Goal: Information Seeking & Learning: Check status

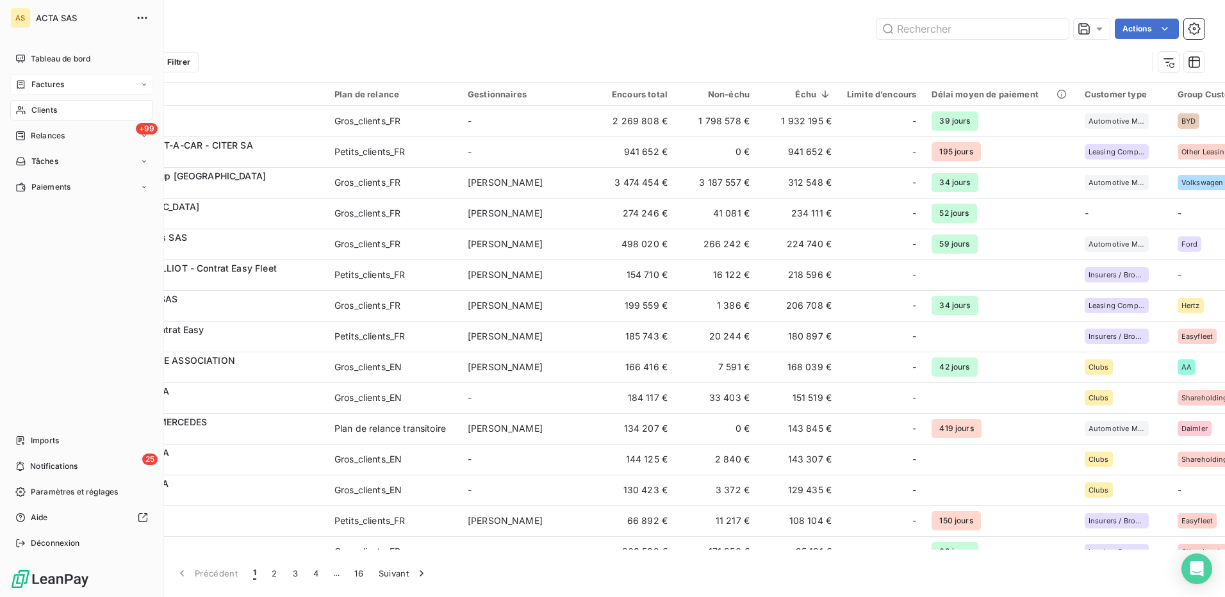
click at [59, 85] on span "Factures" at bounding box center [47, 85] width 33 height 12
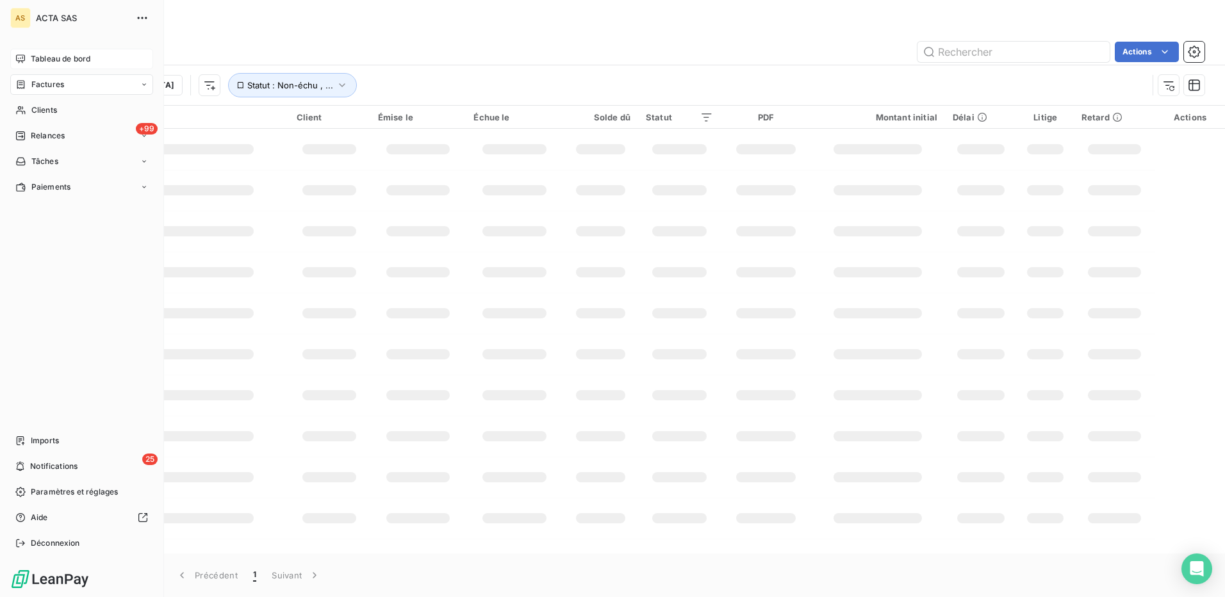
click at [60, 54] on span "Tableau de bord" at bounding box center [61, 59] width 60 height 12
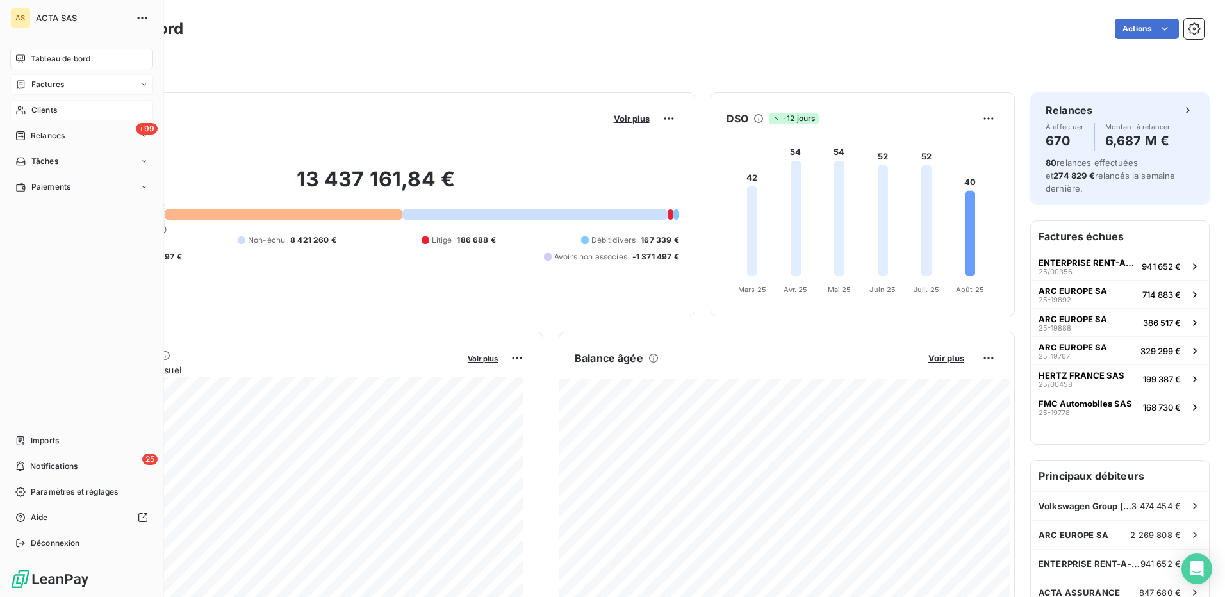
click at [45, 114] on span "Clients" at bounding box center [44, 110] width 26 height 12
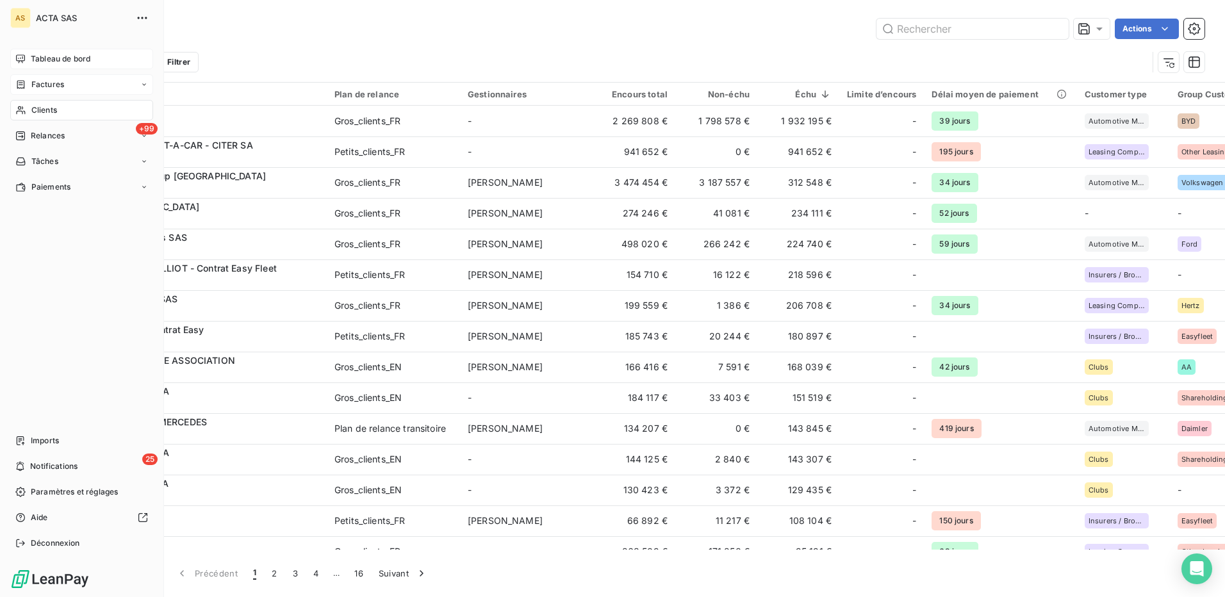
click at [59, 59] on span "Tableau de bord" at bounding box center [61, 59] width 60 height 12
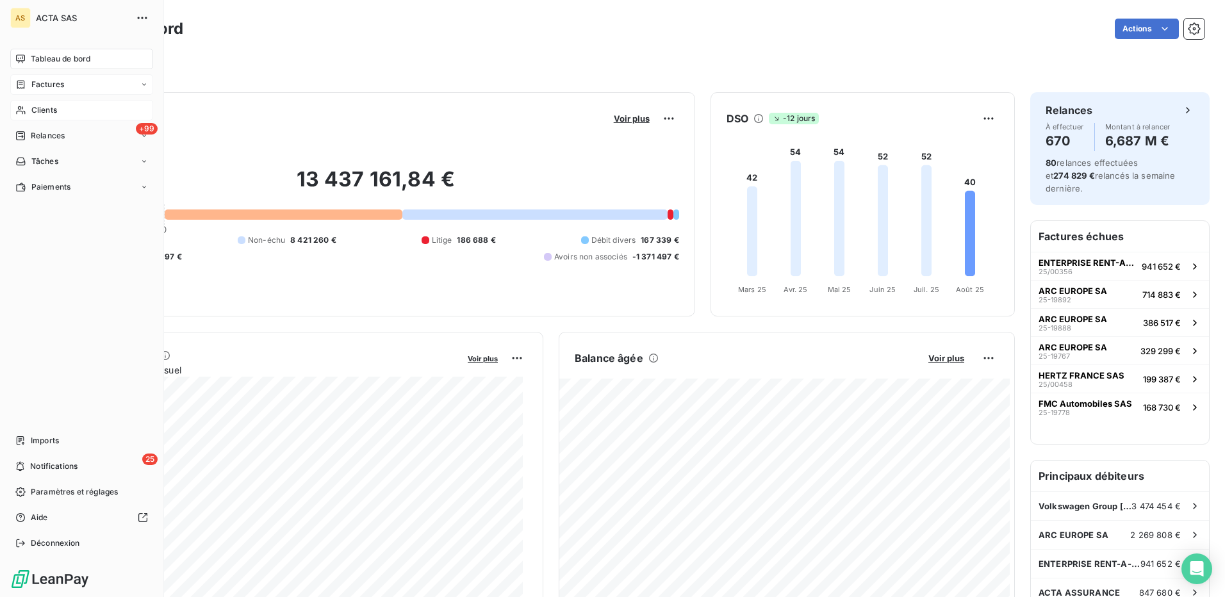
click at [56, 108] on span "Clients" at bounding box center [44, 110] width 26 height 12
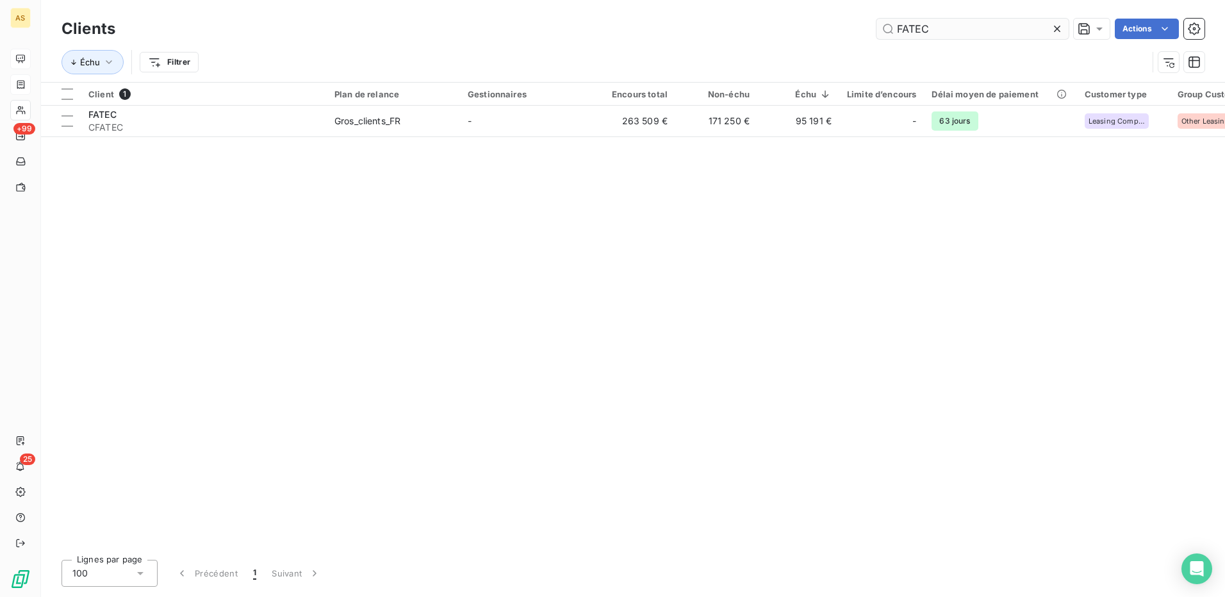
drag, startPoint x: 942, startPoint y: 31, endPoint x: 882, endPoint y: 33, distance: 59.7
click at [882, 33] on input "FATEC" at bounding box center [973, 29] width 192 height 21
drag, startPoint x: 940, startPoint y: 21, endPoint x: 833, endPoint y: 26, distance: 107.1
click at [834, 26] on div "FORD Actions" at bounding box center [668, 29] width 1074 height 21
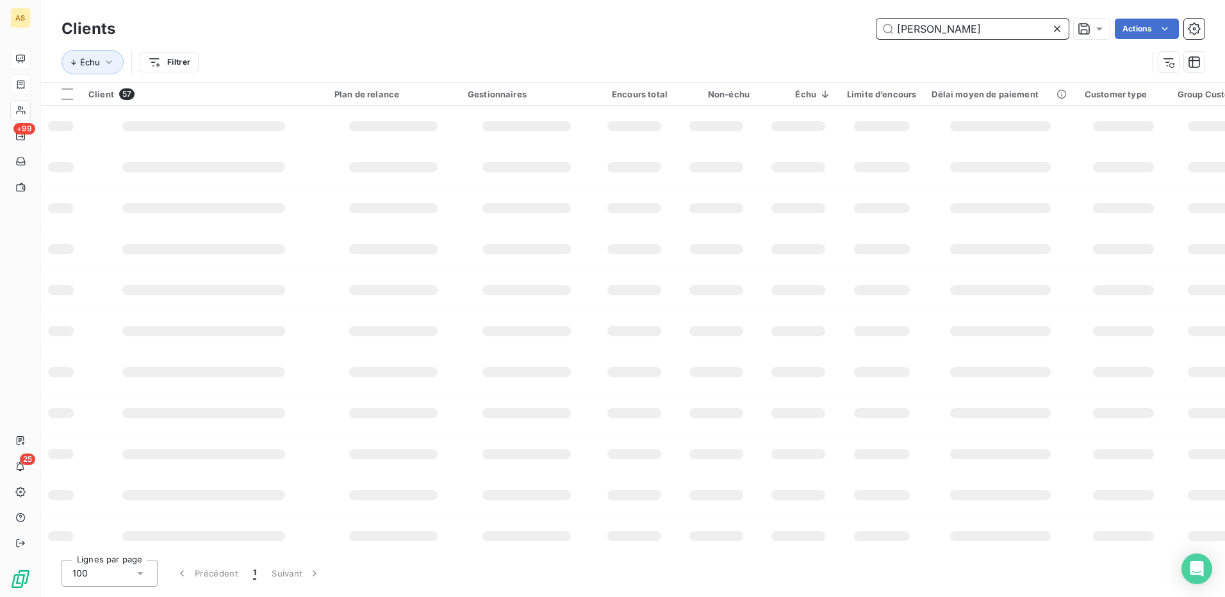
type input "[PERSON_NAME]"
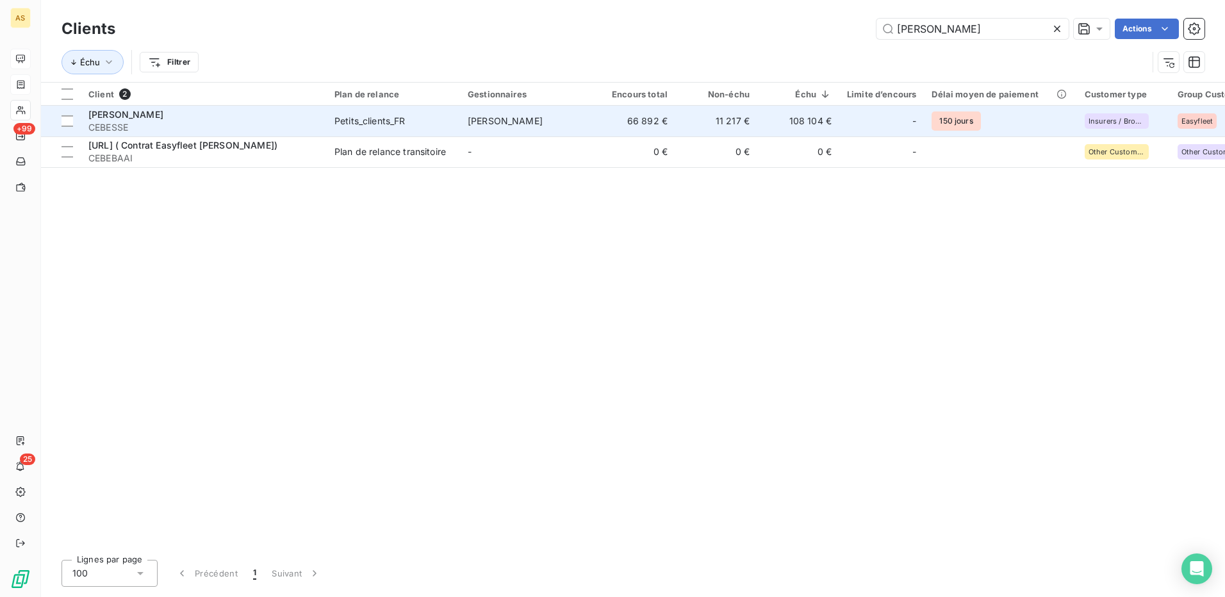
click at [492, 119] on span "[PERSON_NAME]" at bounding box center [505, 120] width 75 height 11
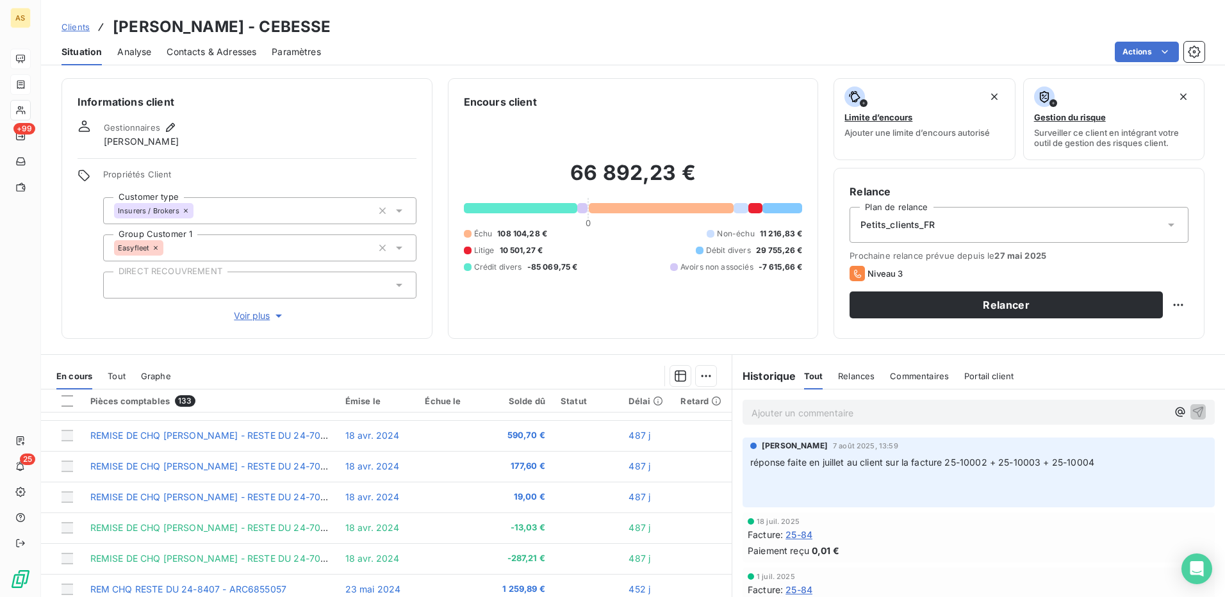
scroll to position [78, 0]
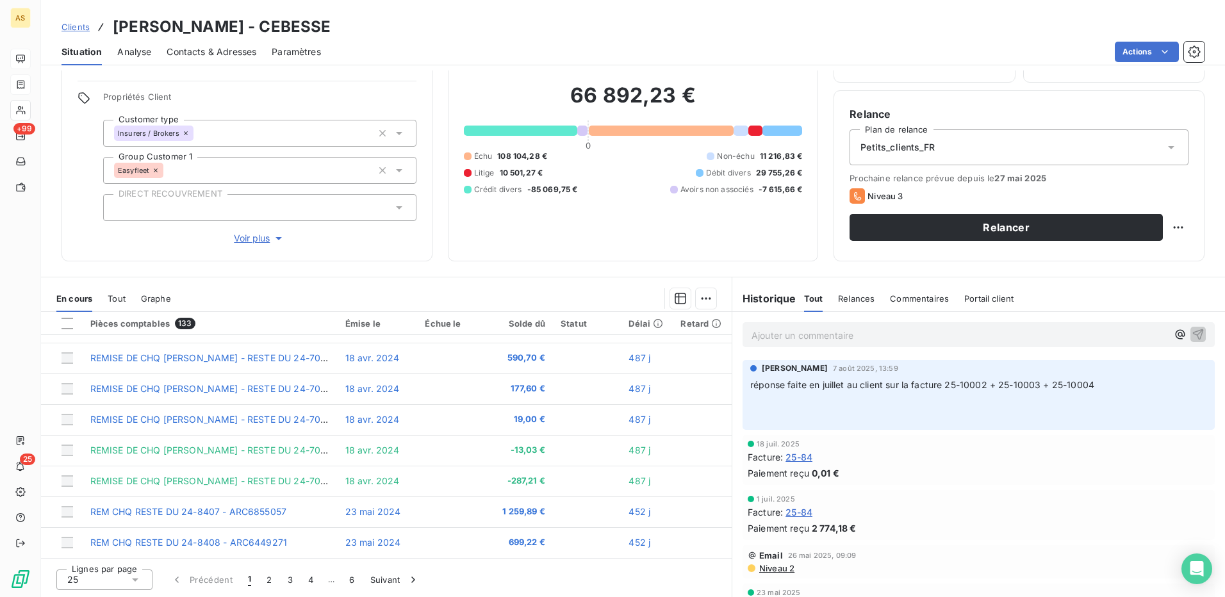
click at [129, 574] on icon at bounding box center [135, 580] width 13 height 13
click at [126, 557] on li "100" at bounding box center [104, 555] width 96 height 23
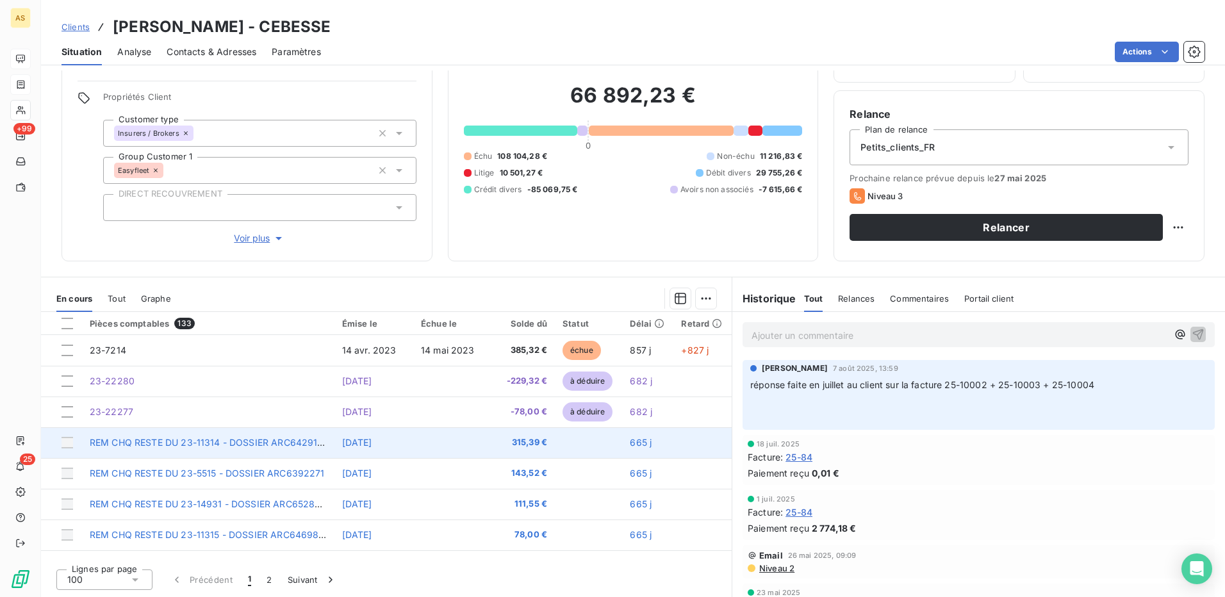
drag, startPoint x: 721, startPoint y: 326, endPoint x: 718, endPoint y: 433, distance: 107.7
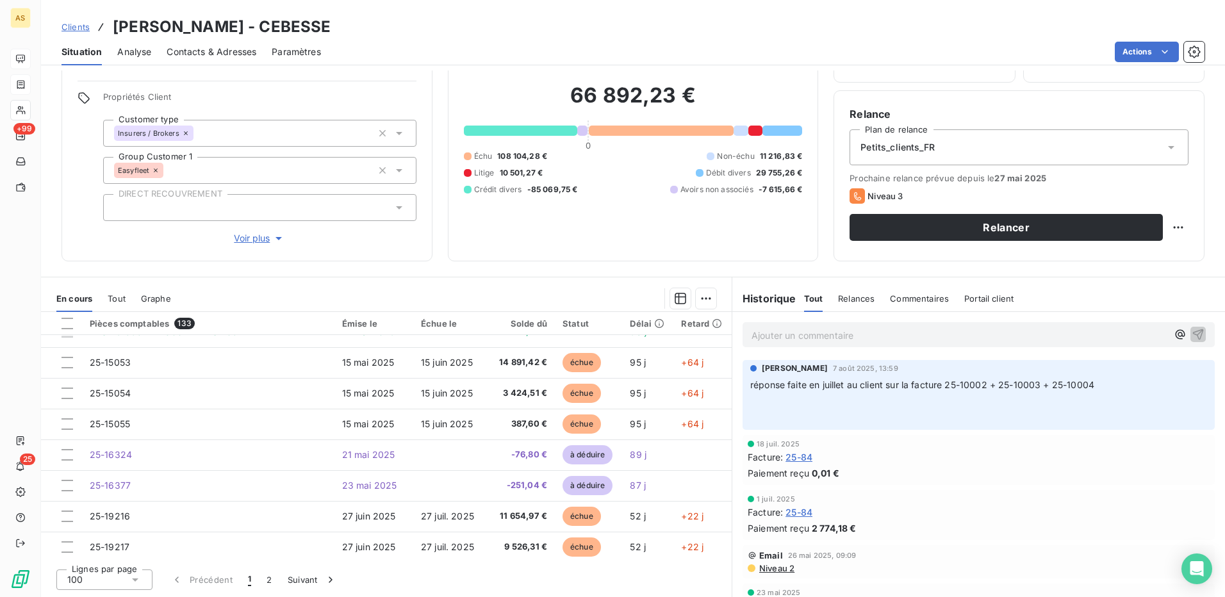
scroll to position [2661, 0]
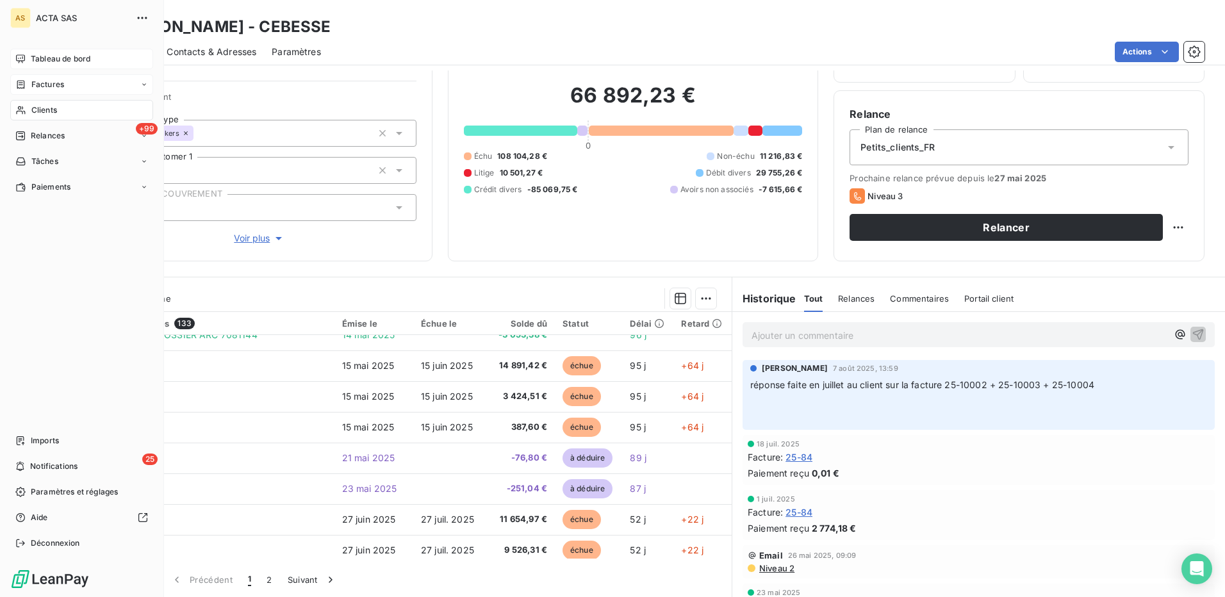
click at [47, 108] on span "Clients" at bounding box center [44, 110] width 26 height 12
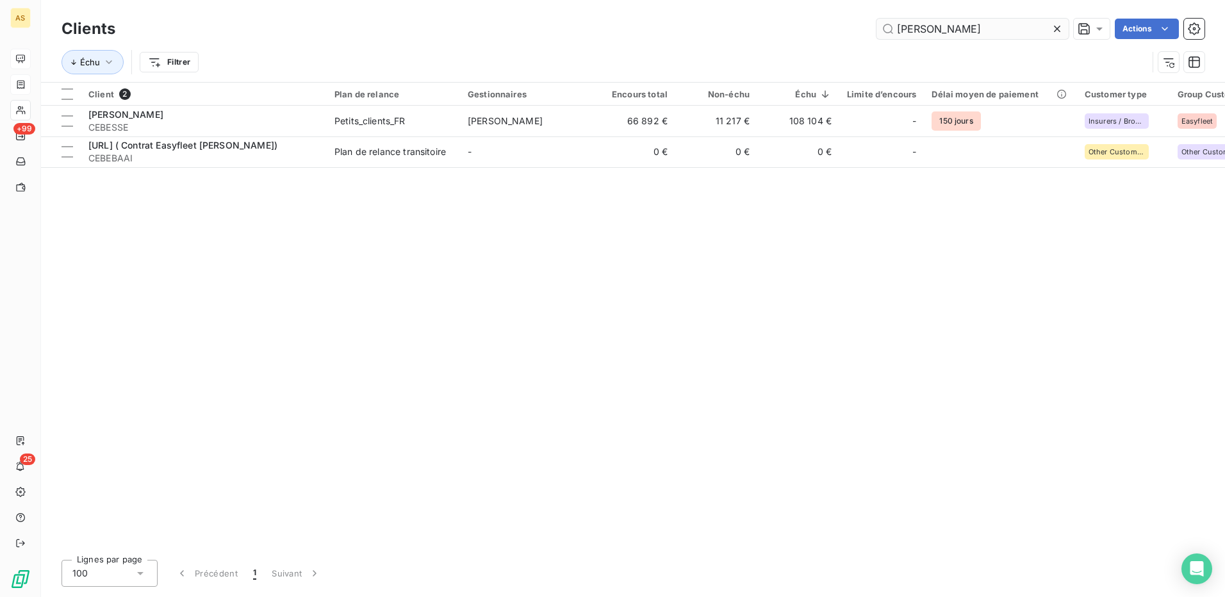
drag, startPoint x: 943, startPoint y: 29, endPoint x: 886, endPoint y: 28, distance: 57.0
click at [886, 28] on input "[PERSON_NAME]" at bounding box center [973, 29] width 192 height 21
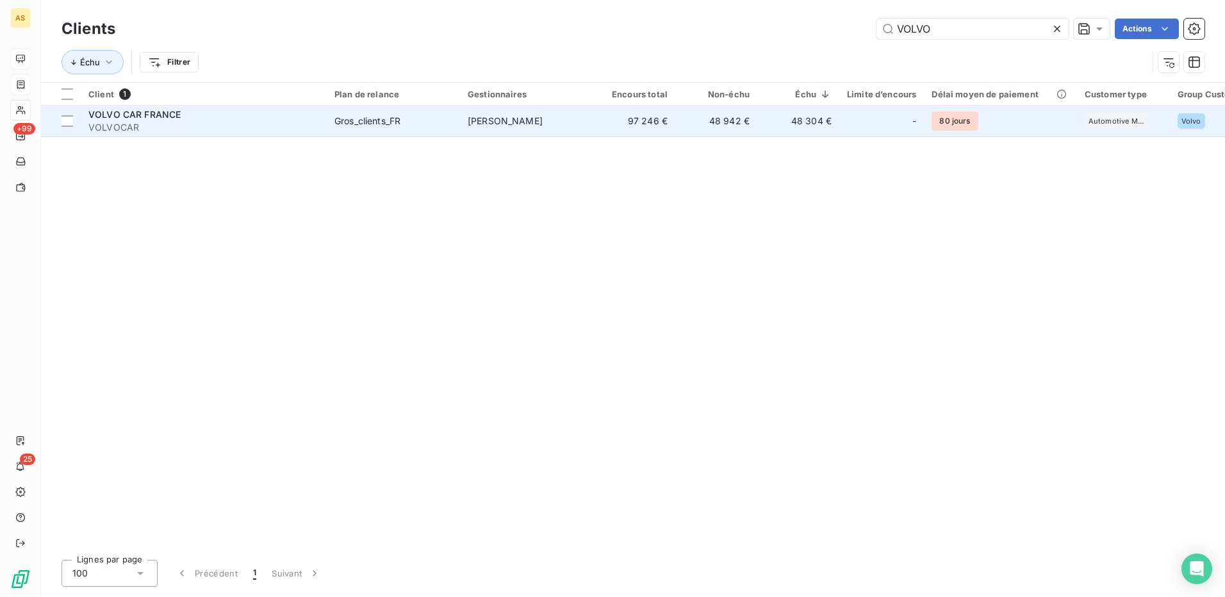
type input "VOLVO"
click at [742, 119] on td "48 942 €" at bounding box center [716, 121] width 82 height 31
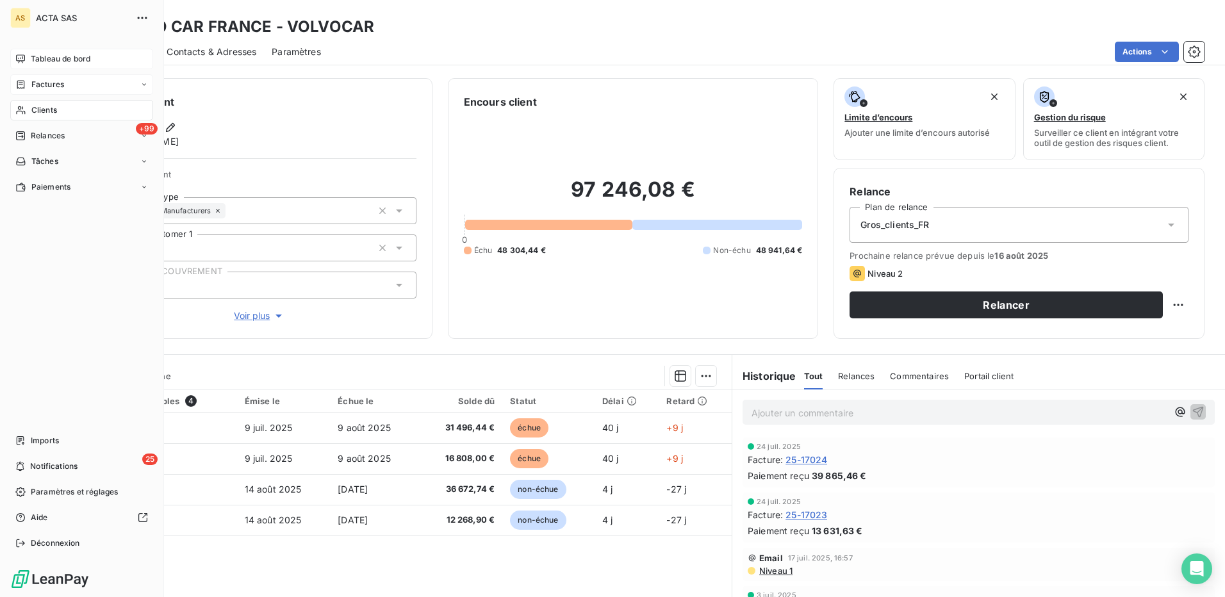
click at [38, 112] on span "Clients" at bounding box center [44, 110] width 26 height 12
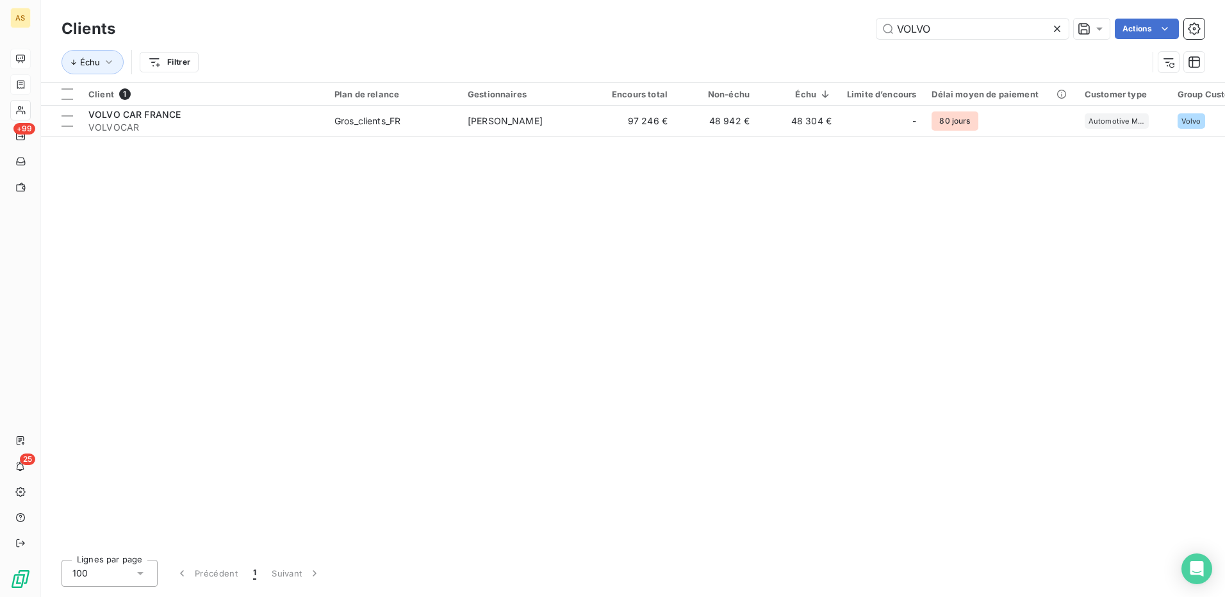
drag, startPoint x: 950, startPoint y: 31, endPoint x: 861, endPoint y: 23, distance: 88.8
click at [869, 25] on div "VOLVO Actions" at bounding box center [668, 29] width 1074 height 21
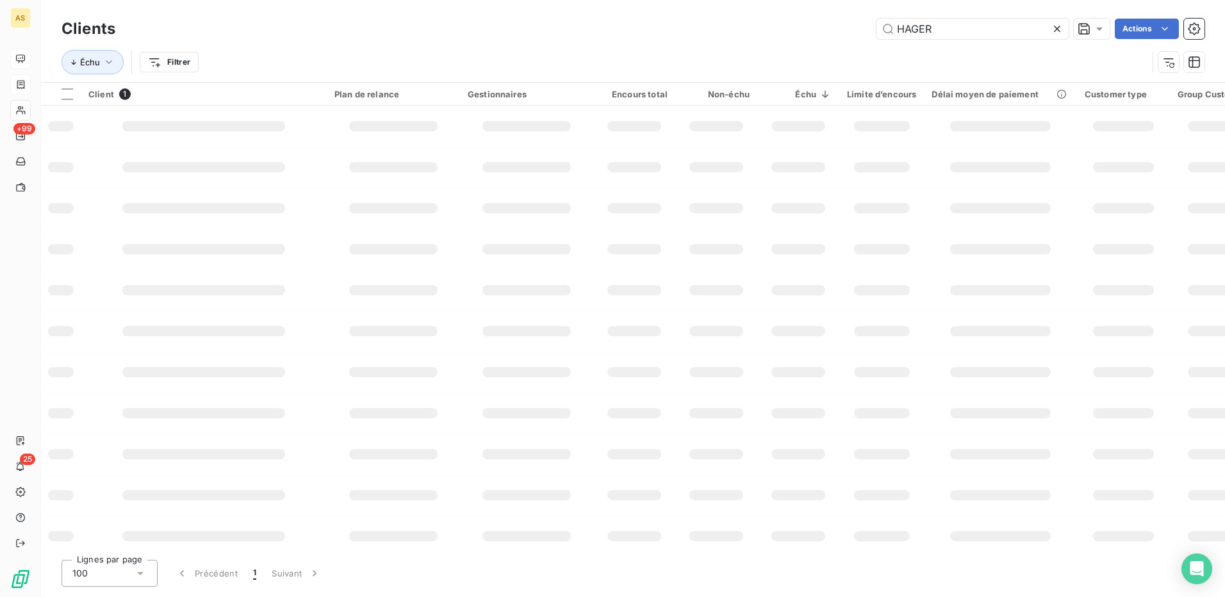
type input "HAGER"
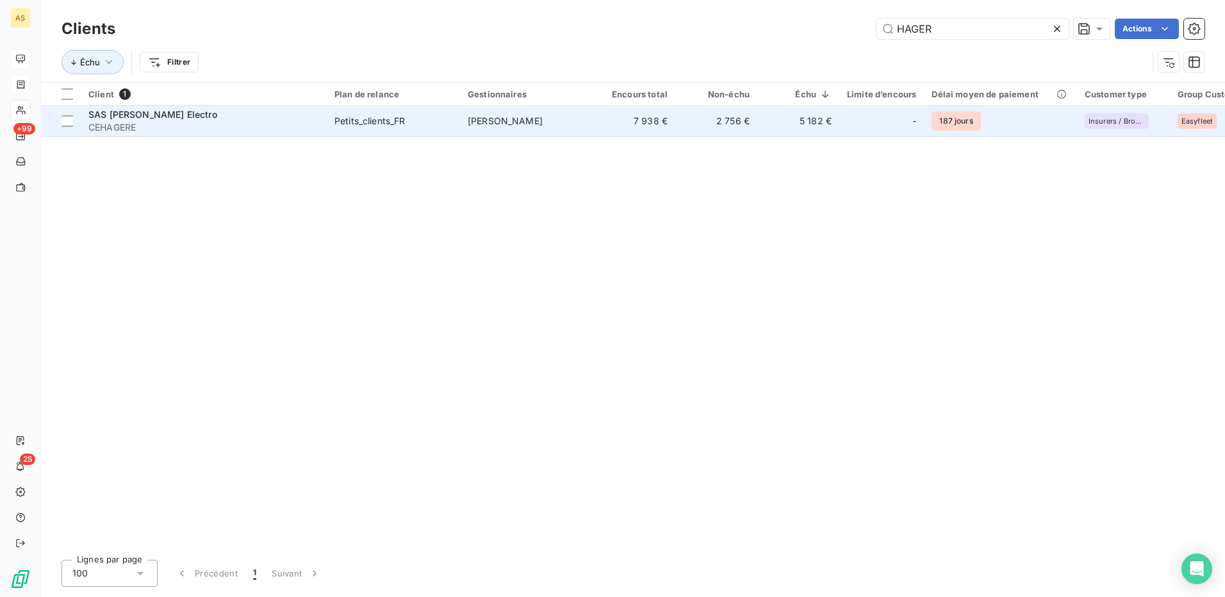
click at [588, 121] on td "[PERSON_NAME]" at bounding box center [526, 121] width 133 height 31
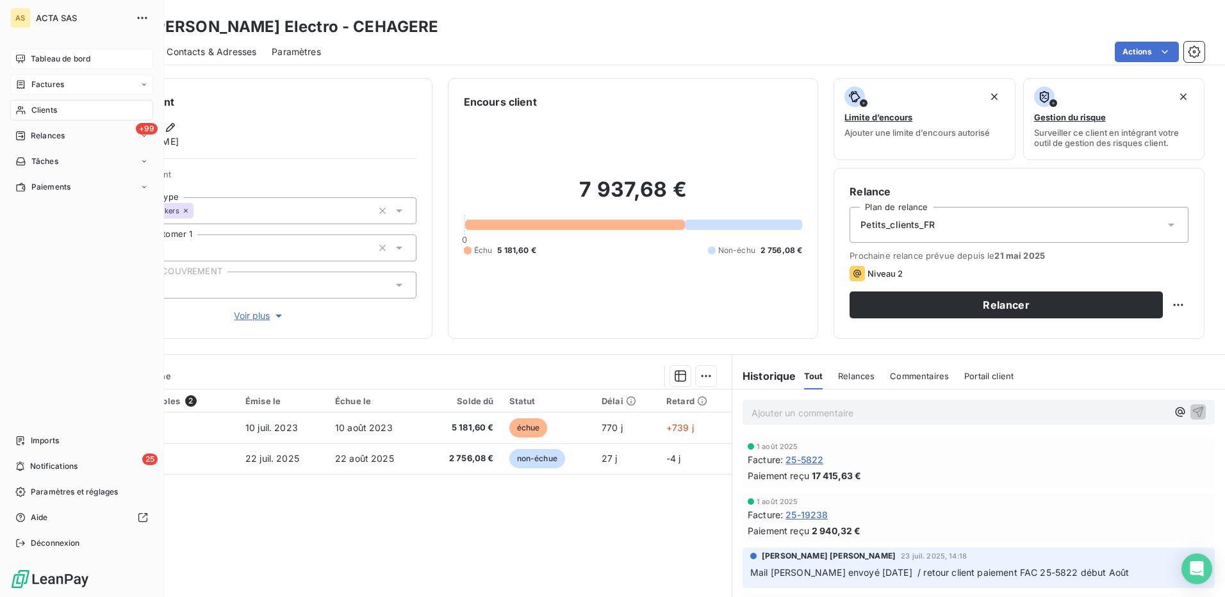
click at [48, 110] on span "Clients" at bounding box center [44, 110] width 26 height 12
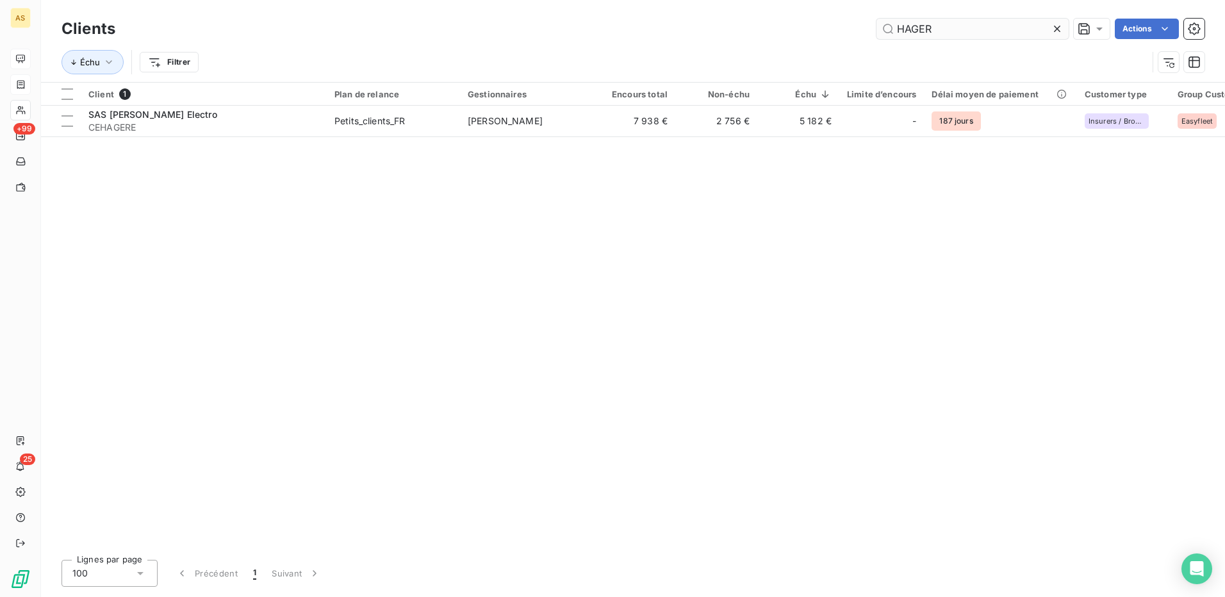
drag, startPoint x: 936, startPoint y: 30, endPoint x: 886, endPoint y: 24, distance: 50.4
click at [886, 24] on input "HAGER" at bounding box center [973, 29] width 192 height 21
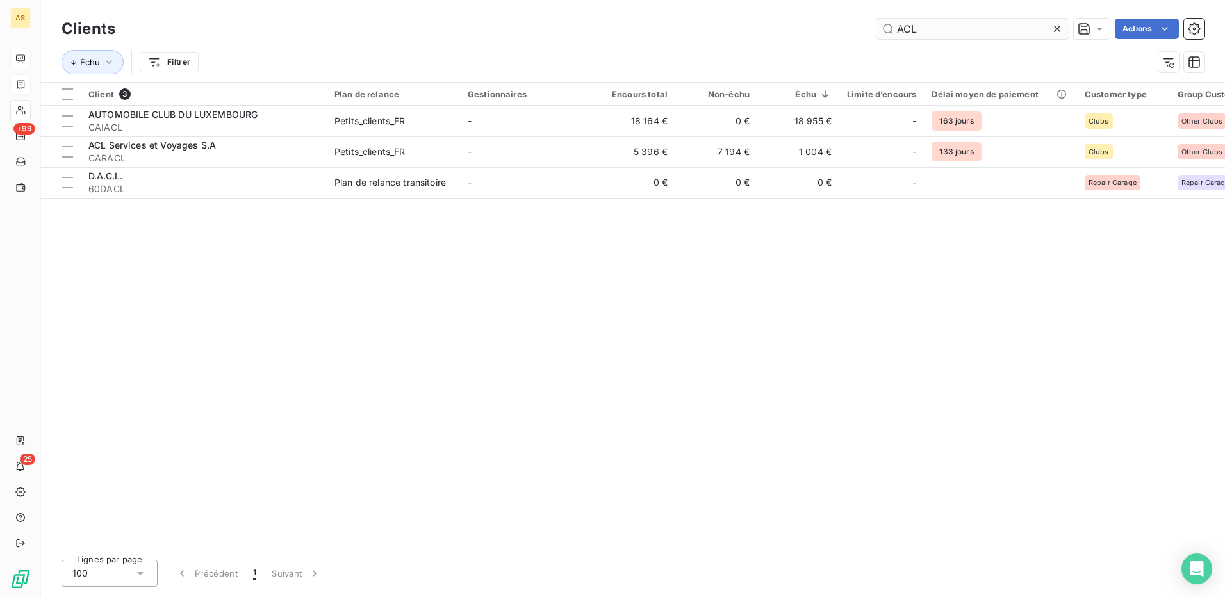
type input "ACL"
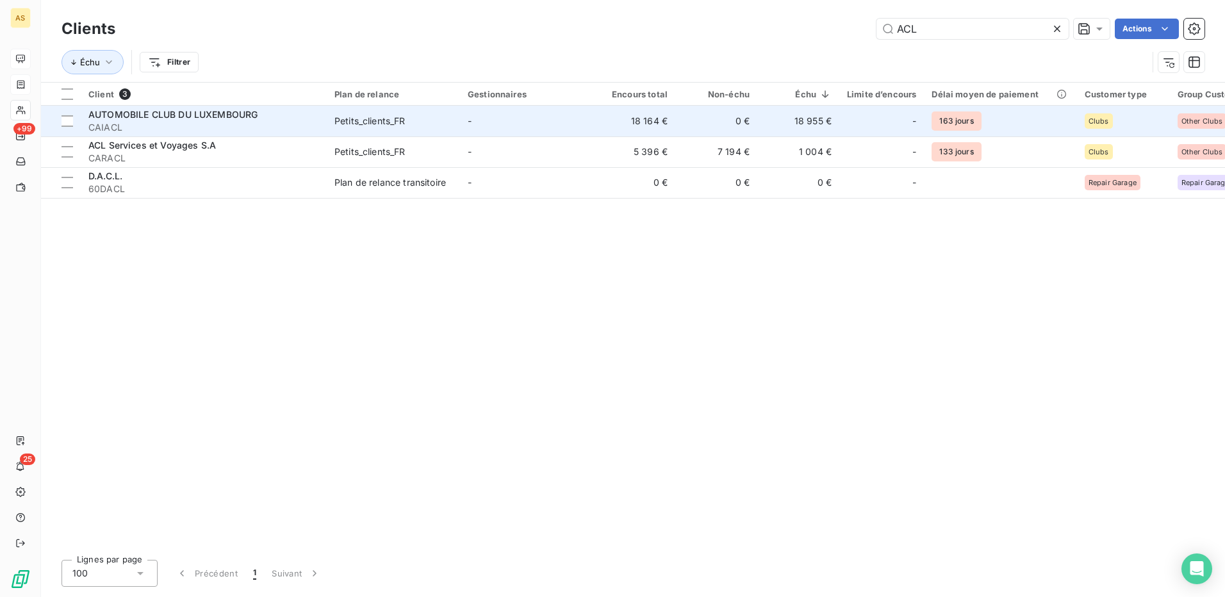
click at [456, 127] on td "Petits_clients_FR" at bounding box center [393, 121] width 133 height 31
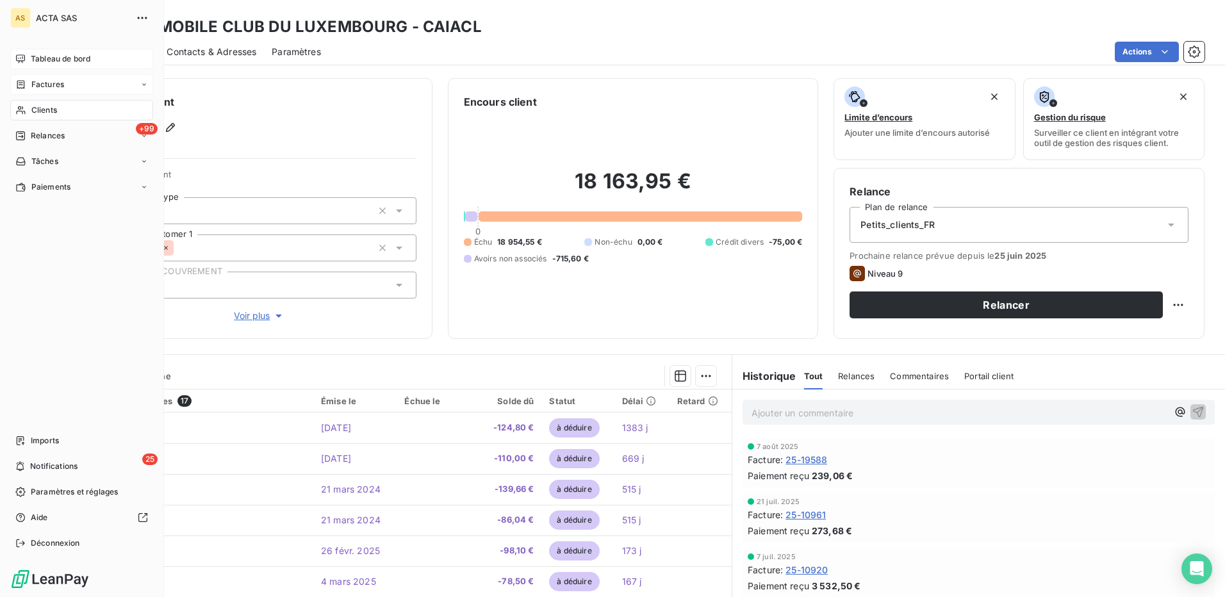
click at [39, 110] on span "Clients" at bounding box center [44, 110] width 26 height 12
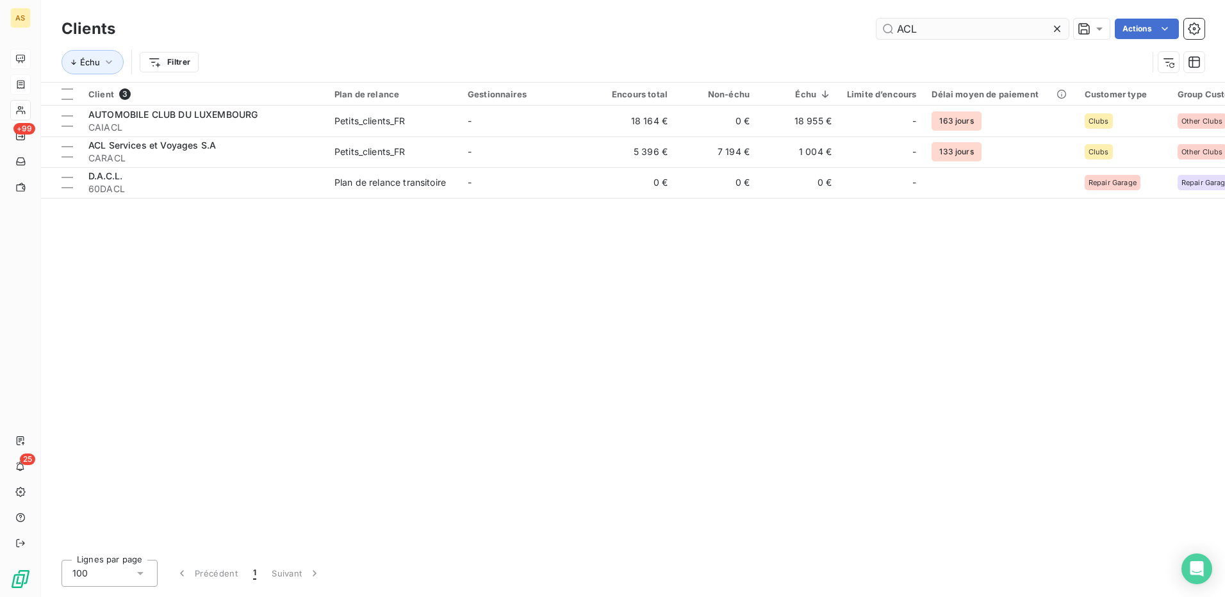
click at [915, 29] on input "ACL" at bounding box center [973, 29] width 192 height 21
click at [925, 28] on input "ACL" at bounding box center [973, 29] width 192 height 21
drag, startPoint x: 925, startPoint y: 28, endPoint x: 898, endPoint y: 23, distance: 27.4
click at [898, 23] on input "ACL" at bounding box center [973, 29] width 192 height 21
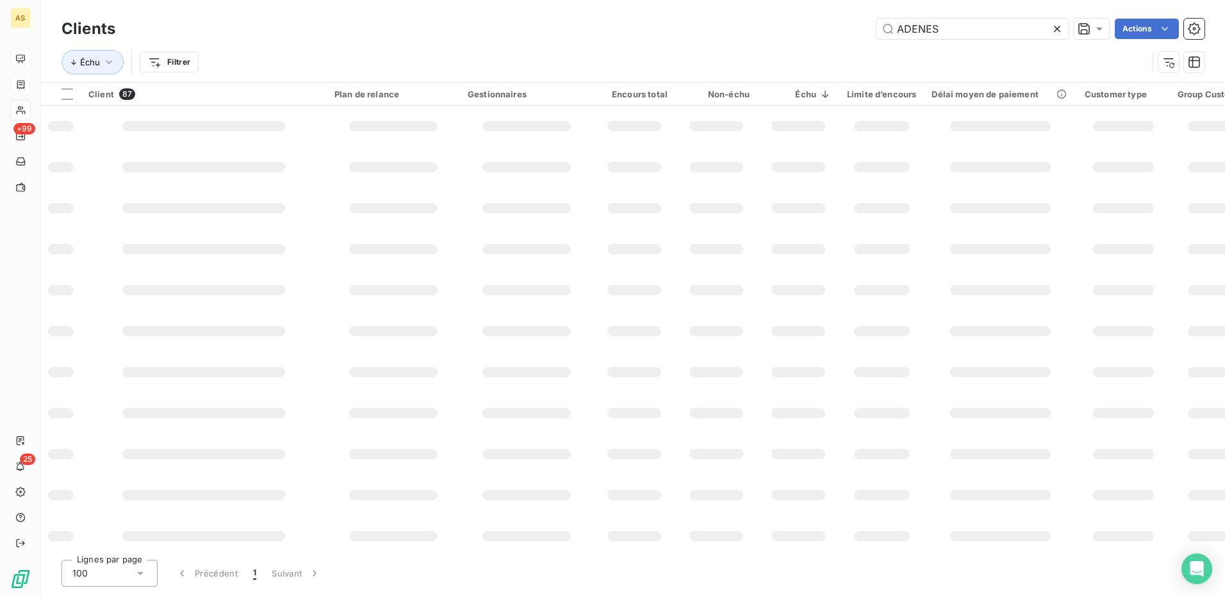
type input "ADENES"
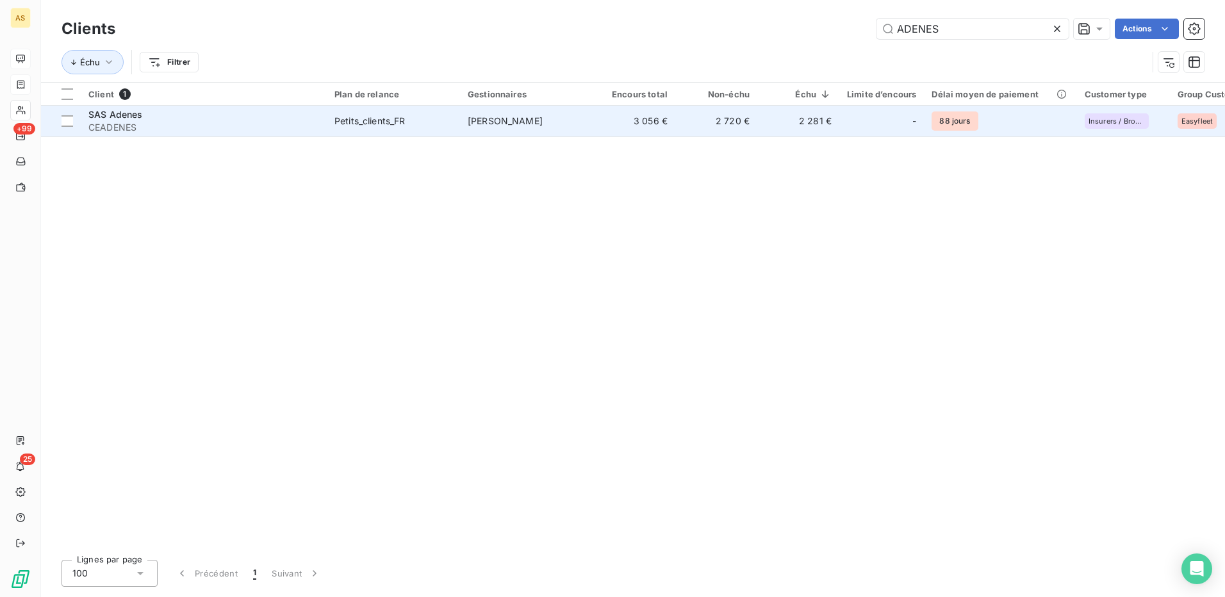
click at [447, 124] on span "Petits_clients_FR" at bounding box center [394, 121] width 118 height 13
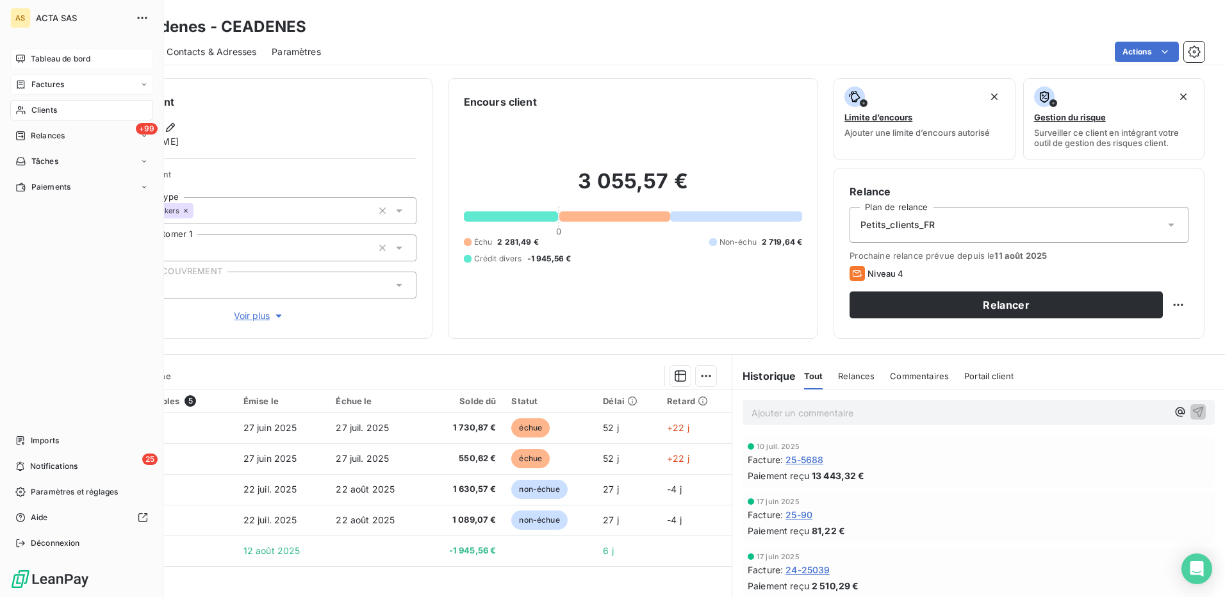
click at [49, 108] on span "Clients" at bounding box center [44, 110] width 26 height 12
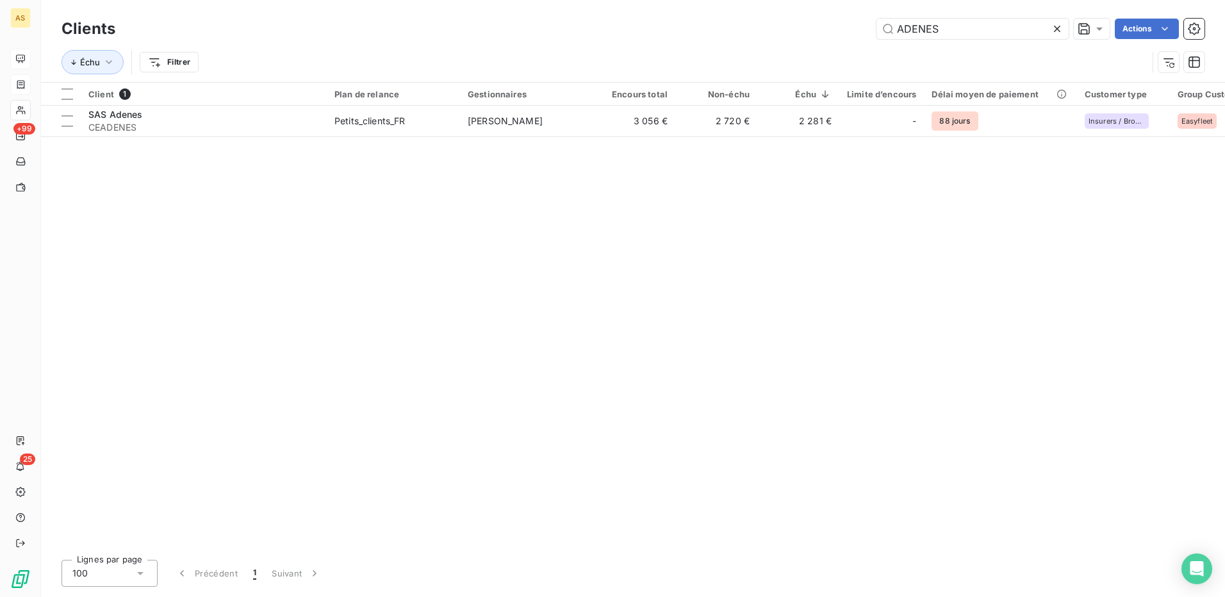
drag, startPoint x: 951, startPoint y: 28, endPoint x: 889, endPoint y: 17, distance: 63.2
click at [889, 17] on div "Clients ADENES Actions" at bounding box center [633, 28] width 1143 height 27
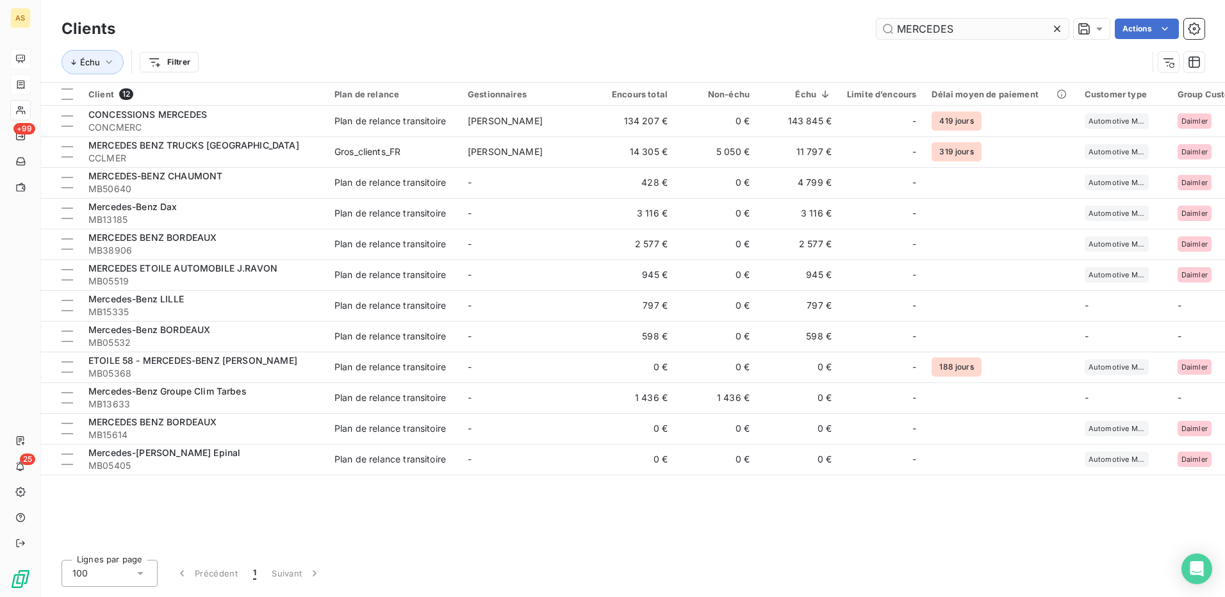
drag, startPoint x: 958, startPoint y: 29, endPoint x: 900, endPoint y: 27, distance: 58.4
click at [900, 27] on input "MERCEDES" at bounding box center [973, 29] width 192 height 21
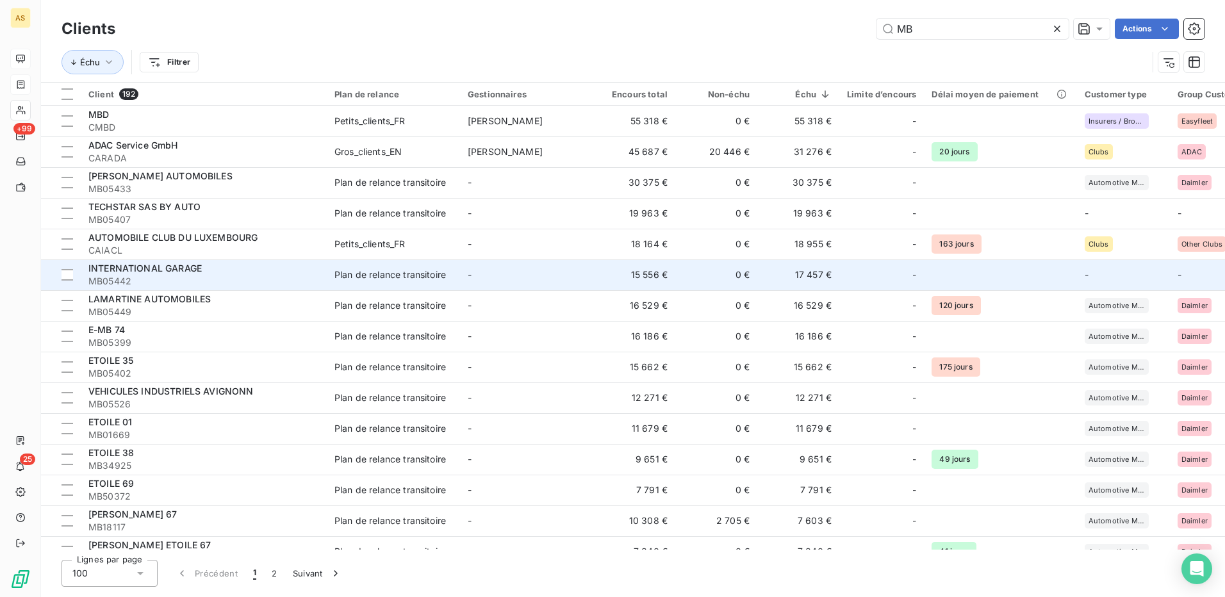
type input "MB"
click at [358, 274] on div "Plan de relance transitoire" at bounding box center [391, 275] width 112 height 13
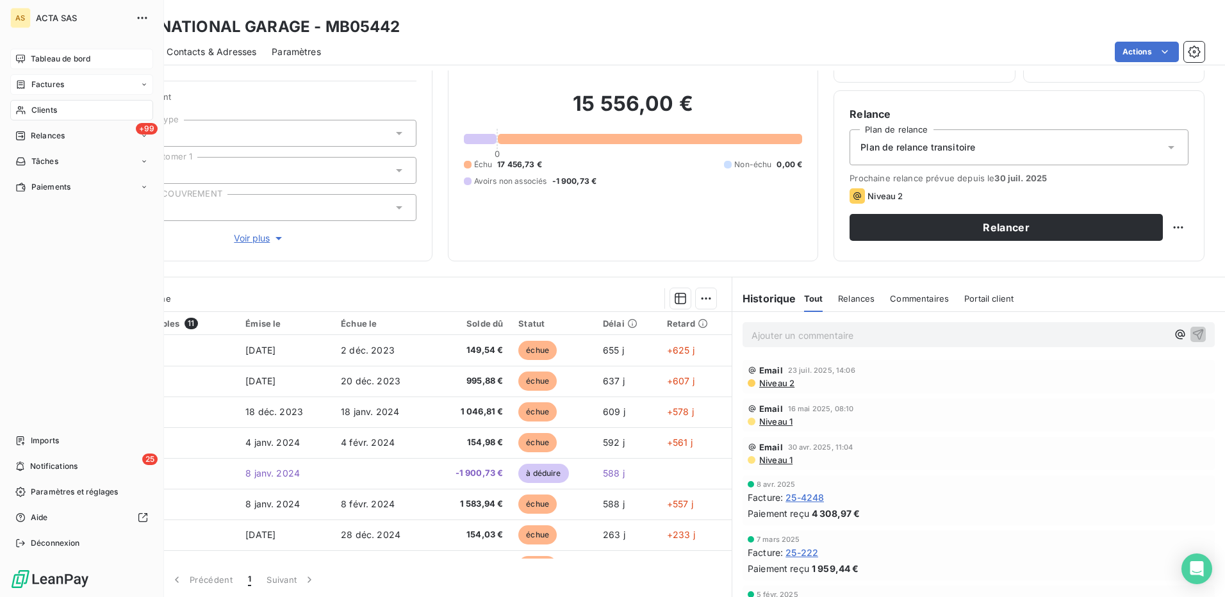
click at [45, 113] on span "Clients" at bounding box center [44, 110] width 26 height 12
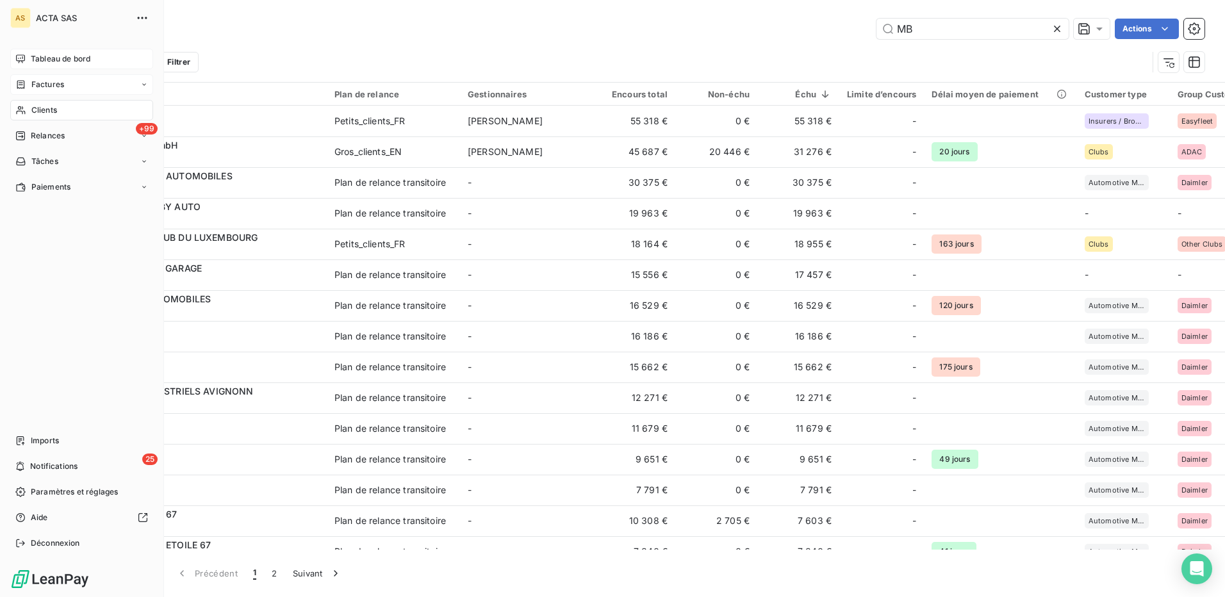
click at [53, 58] on span "Tableau de bord" at bounding box center [61, 59] width 60 height 12
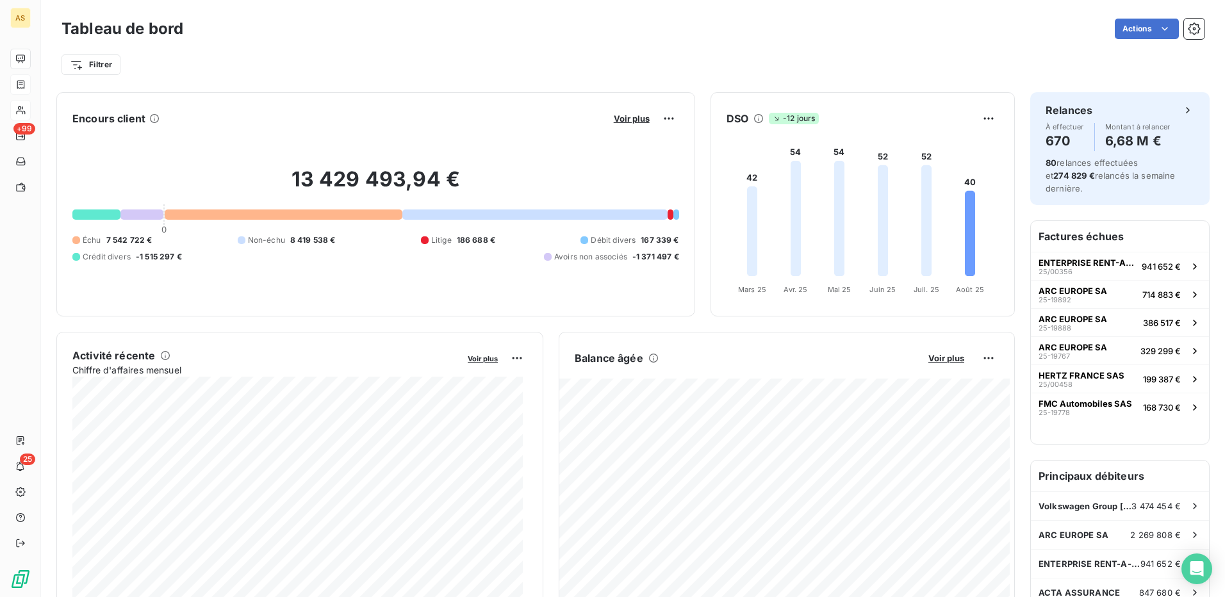
click at [349, 52] on div "Filtrer" at bounding box center [633, 59] width 1143 height 35
click at [278, 84] on div "Tableau de bord Actions Filtrer" at bounding box center [633, 42] width 1184 height 85
click at [364, 42] on div "Filtrer" at bounding box center [633, 59] width 1143 height 35
click at [281, 15] on div "Tableau de bord Actions Filtrer" at bounding box center [633, 42] width 1184 height 85
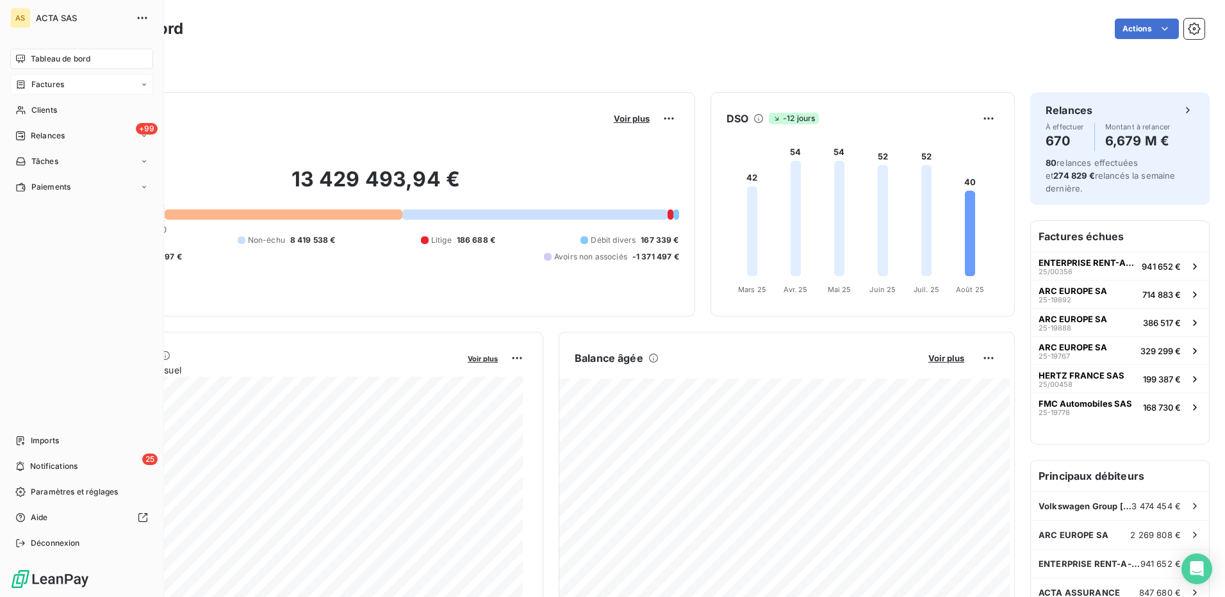
drag, startPoint x: 33, startPoint y: 106, endPoint x: 0, endPoint y: 73, distance: 46.7
click at [33, 106] on span "Clients" at bounding box center [44, 110] width 26 height 12
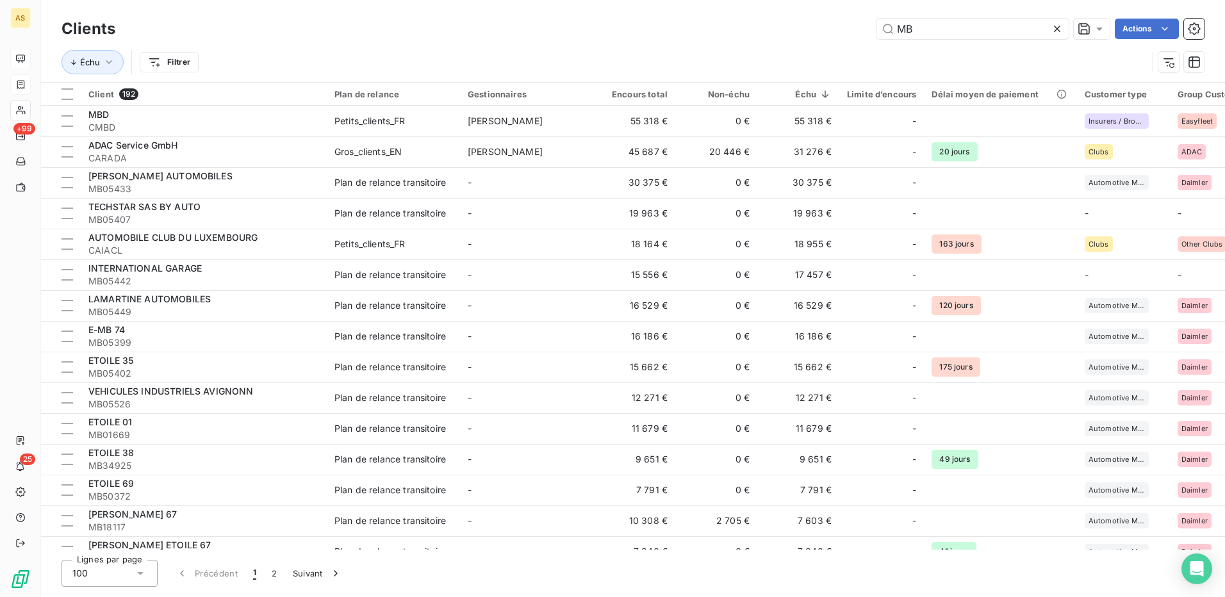
drag, startPoint x: 915, startPoint y: 22, endPoint x: 879, endPoint y: 17, distance: 37.0
click at [879, 17] on div "Clients MB Actions" at bounding box center [633, 28] width 1143 height 27
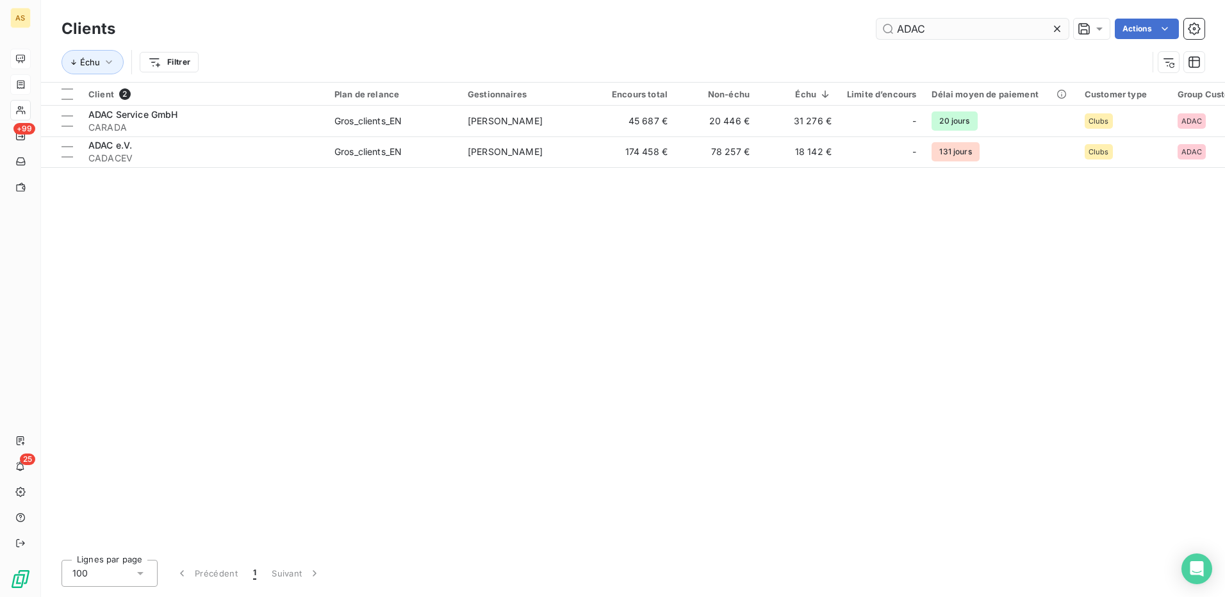
click at [922, 29] on input "ADAC" at bounding box center [973, 29] width 192 height 21
type input "ADA"
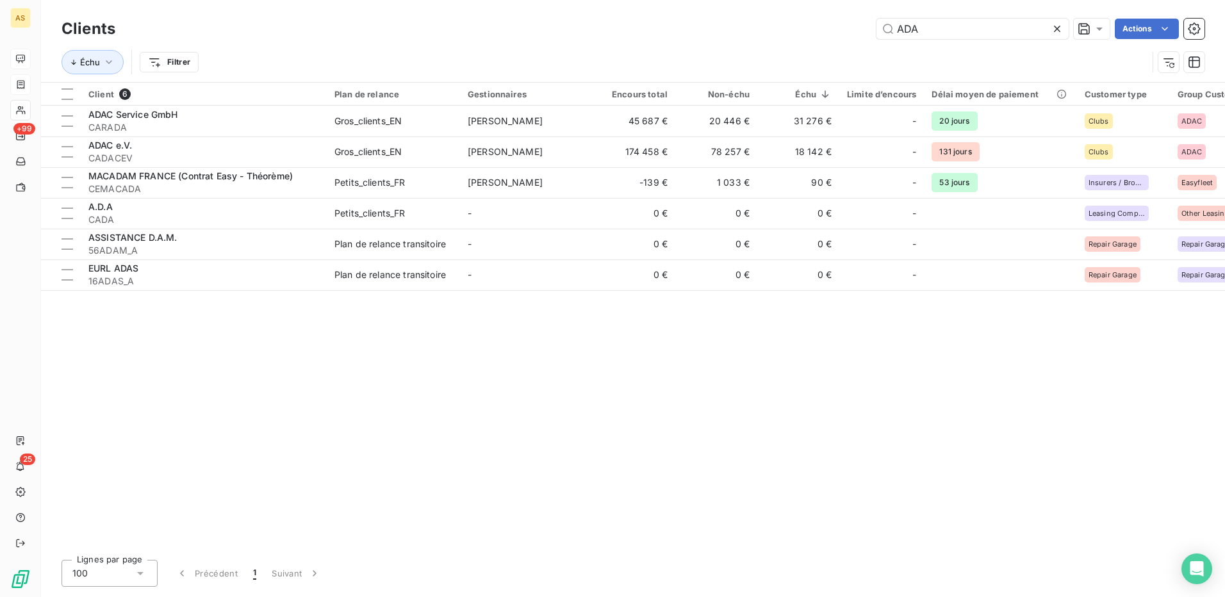
click at [966, 324] on div "Client 6 Plan de relance Gestionnaires Encours total Non-échu Échu Limite d’enc…" at bounding box center [633, 316] width 1184 height 467
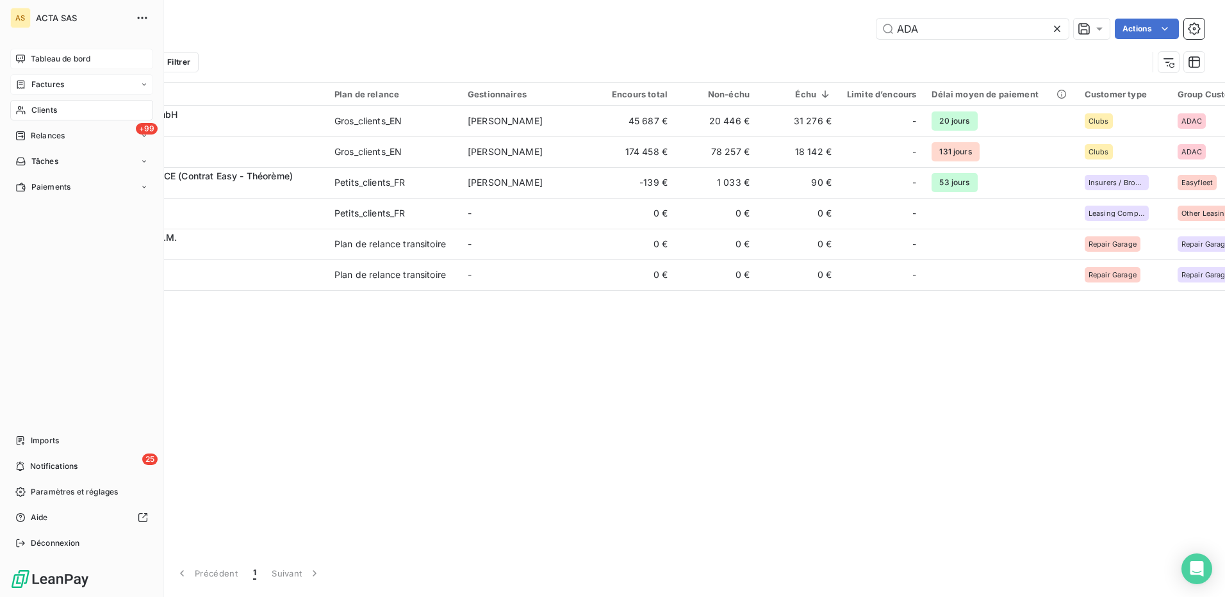
click at [51, 113] on span "Clients" at bounding box center [44, 110] width 26 height 12
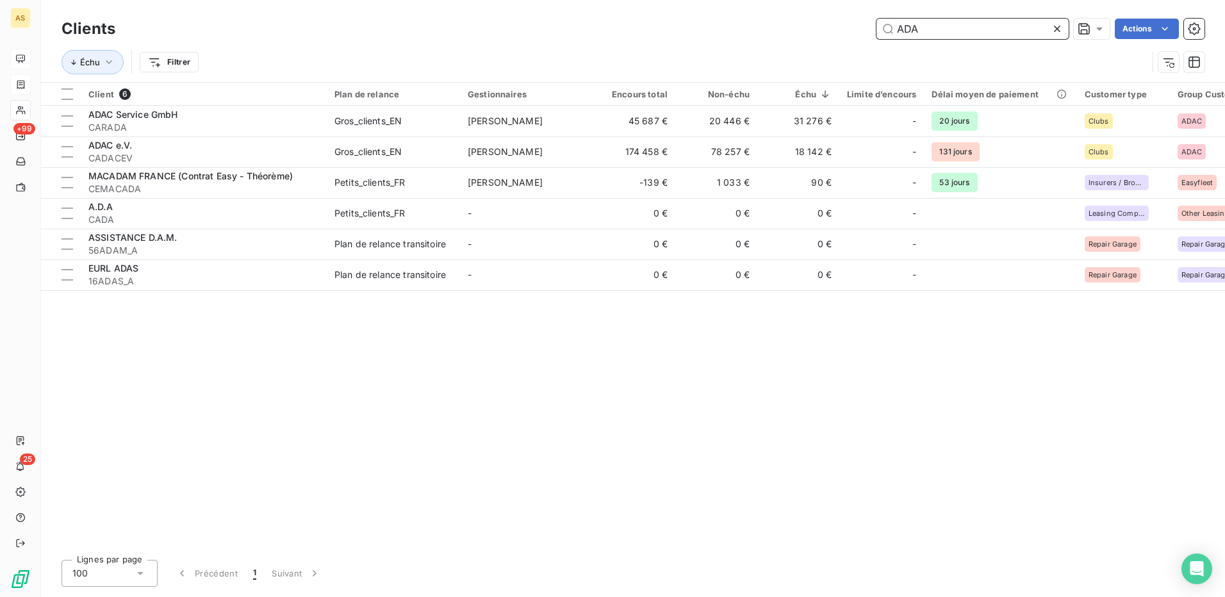
drag, startPoint x: 923, startPoint y: 24, endPoint x: 897, endPoint y: 18, distance: 27.7
click at [897, 18] on div "Clients ADA Actions" at bounding box center [633, 28] width 1143 height 27
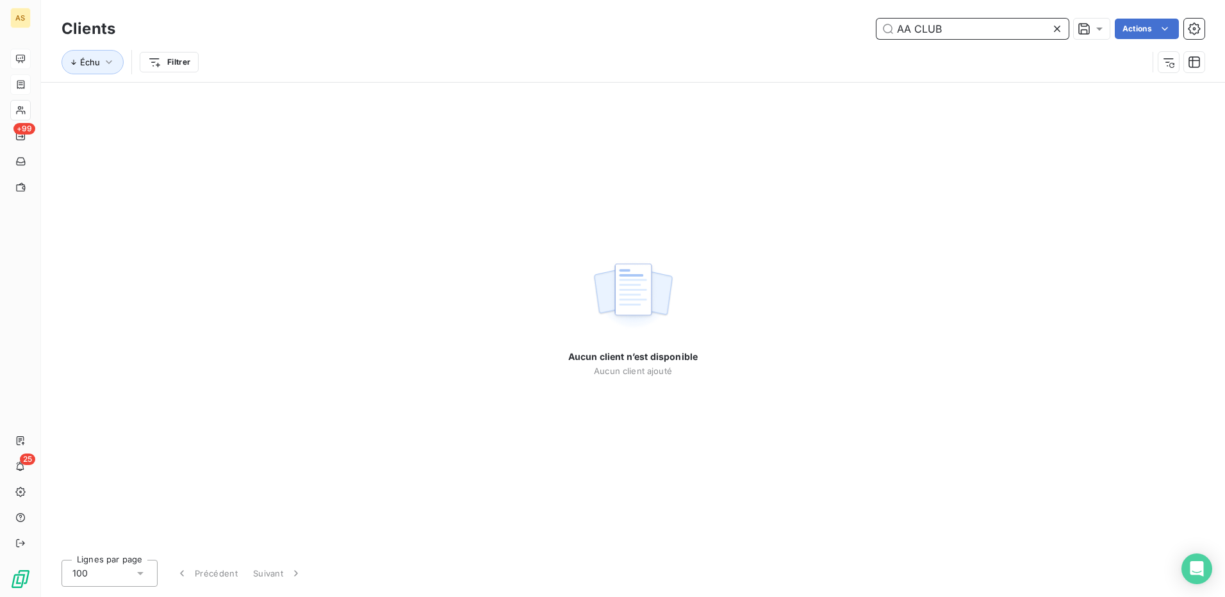
drag, startPoint x: 941, startPoint y: 22, endPoint x: 916, endPoint y: 19, distance: 24.5
click at [916, 19] on input "AA CLUB" at bounding box center [973, 29] width 192 height 21
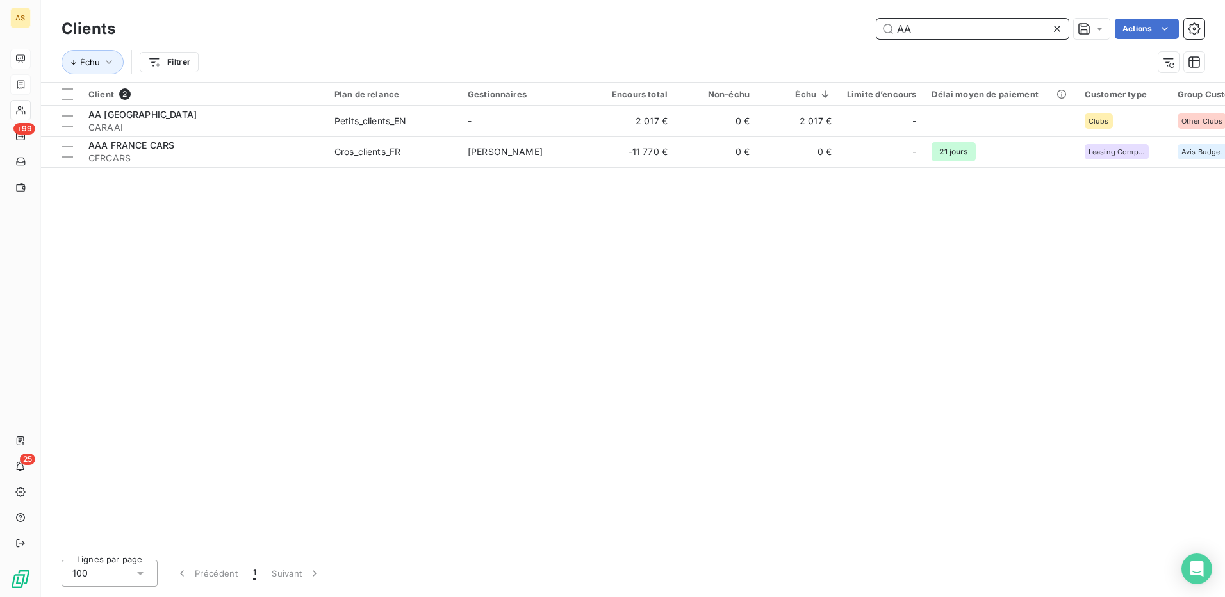
drag, startPoint x: 917, startPoint y: 29, endPoint x: 893, endPoint y: 23, distance: 25.2
click at [893, 23] on input "AA" at bounding box center [973, 29] width 192 height 21
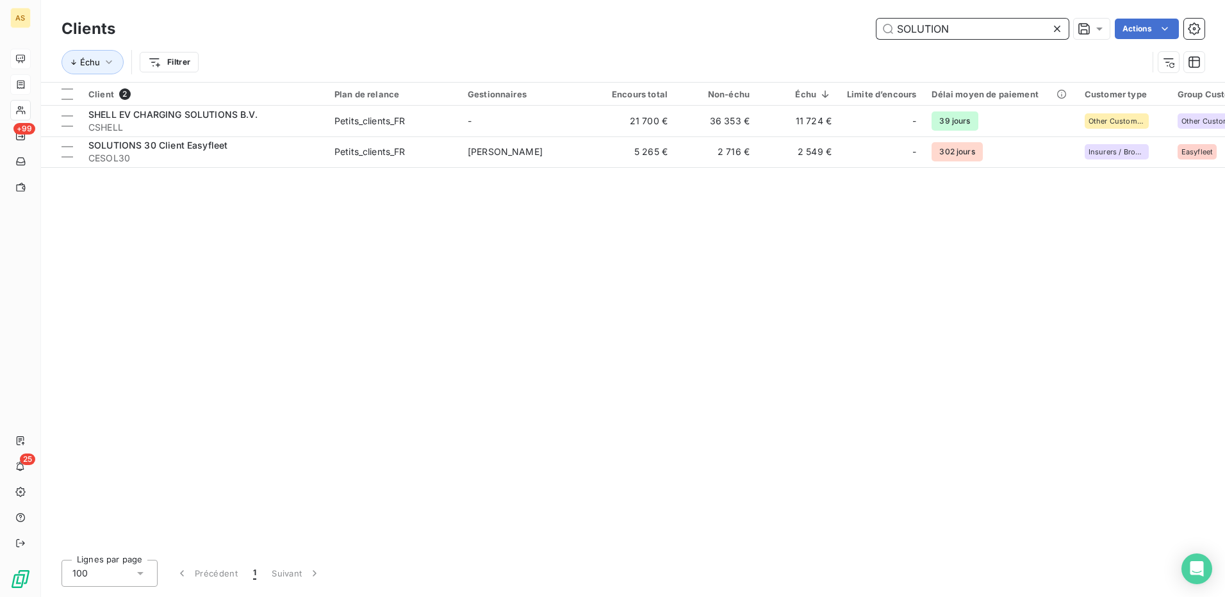
drag, startPoint x: 953, startPoint y: 28, endPoint x: 893, endPoint y: 17, distance: 61.2
click at [893, 17] on div "Clients SOLUTION Actions" at bounding box center [633, 28] width 1143 height 27
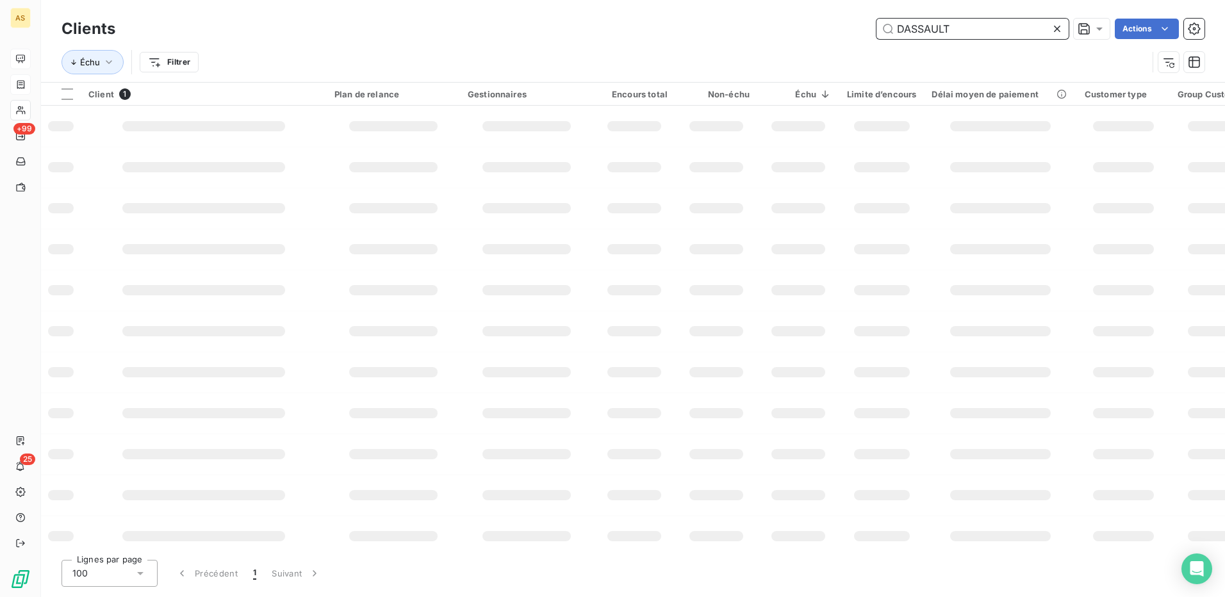
type input "DASSAULT"
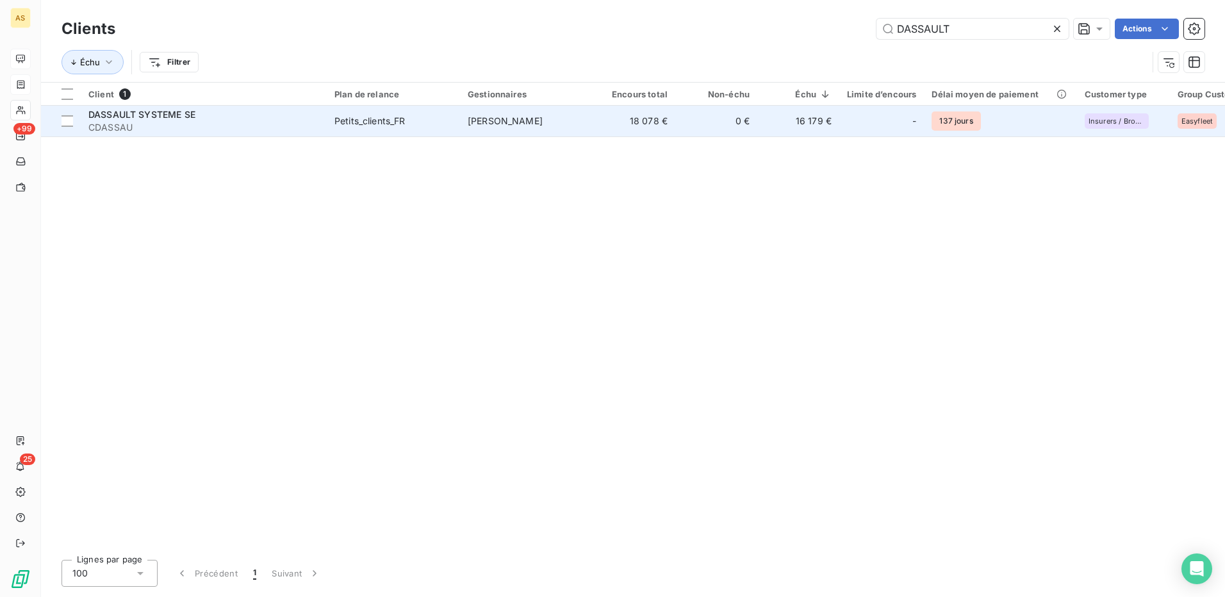
click at [510, 122] on span "[PERSON_NAME]" at bounding box center [505, 120] width 75 height 11
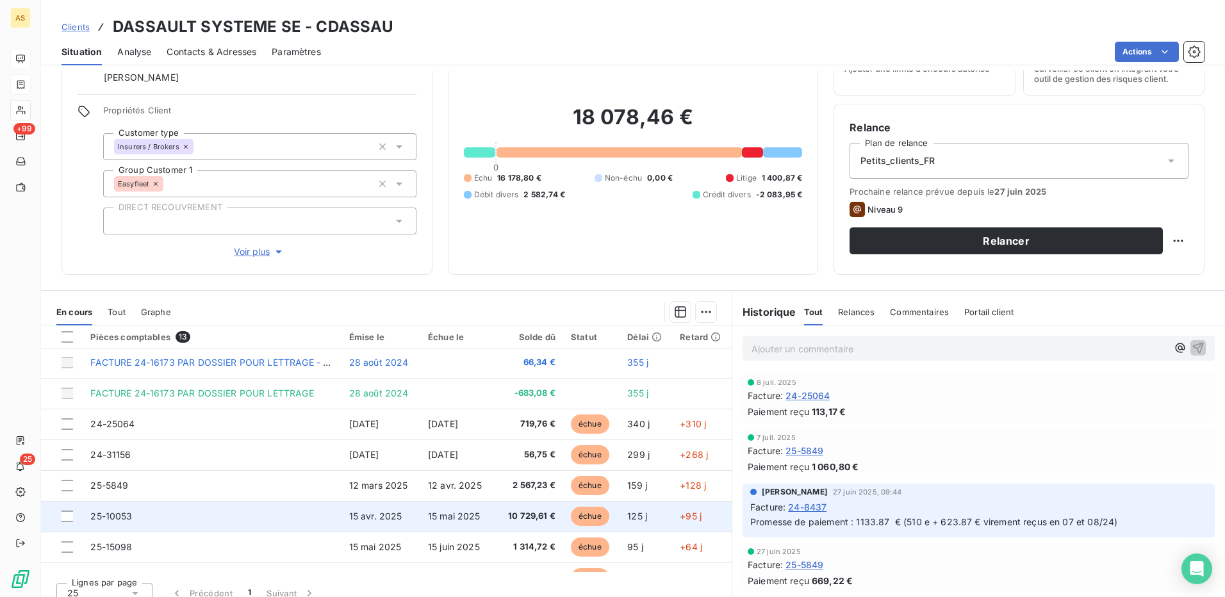
scroll to position [177, 0]
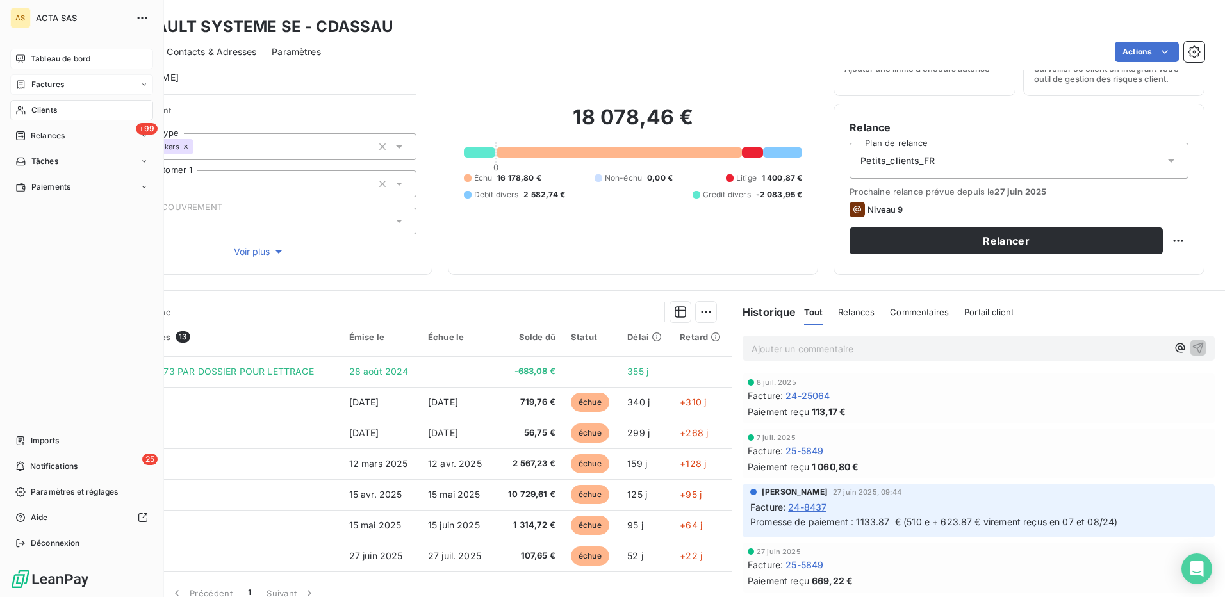
click at [49, 107] on span "Clients" at bounding box center [44, 110] width 26 height 12
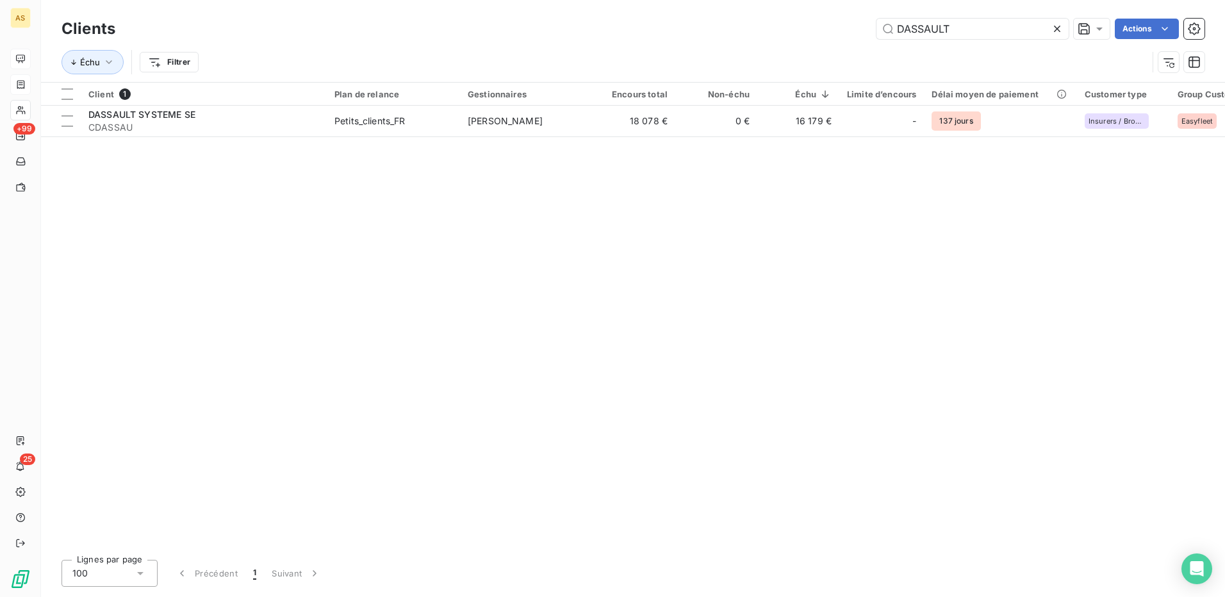
drag, startPoint x: 963, startPoint y: 33, endPoint x: 868, endPoint y: 24, distance: 94.6
click at [874, 24] on div "DASSAULT Actions" at bounding box center [668, 29] width 1074 height 21
drag, startPoint x: 932, startPoint y: 27, endPoint x: 897, endPoint y: 17, distance: 37.3
click at [897, 17] on div "Clients APAVE Actions" at bounding box center [633, 28] width 1143 height 27
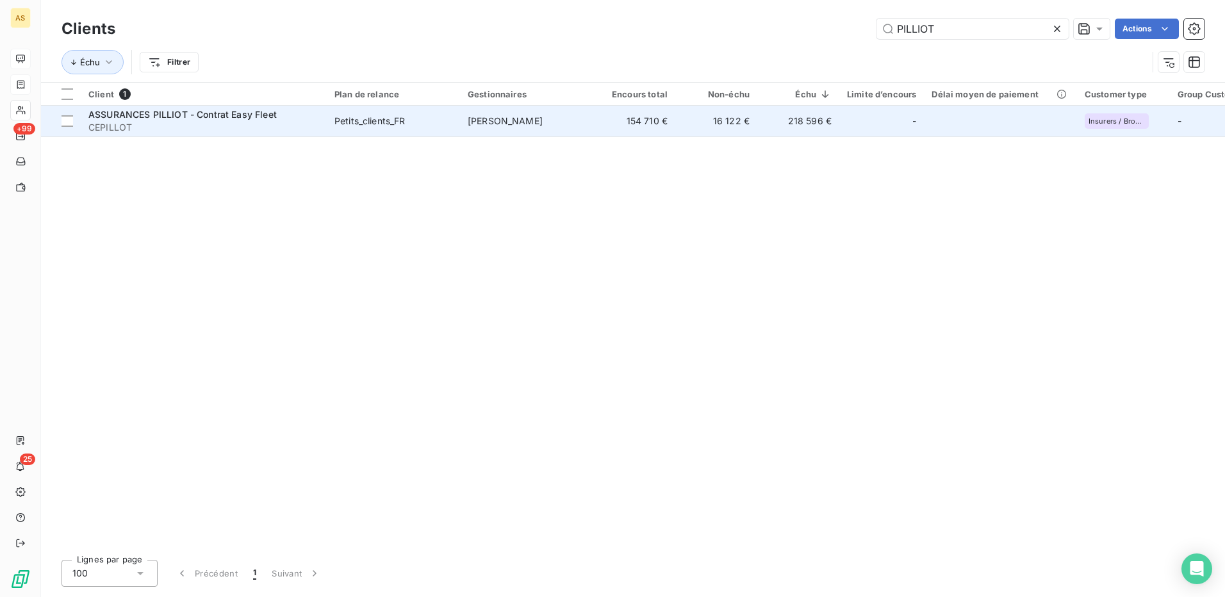
type input "PILLIOT"
click at [520, 122] on span "[PERSON_NAME]" at bounding box center [505, 120] width 75 height 11
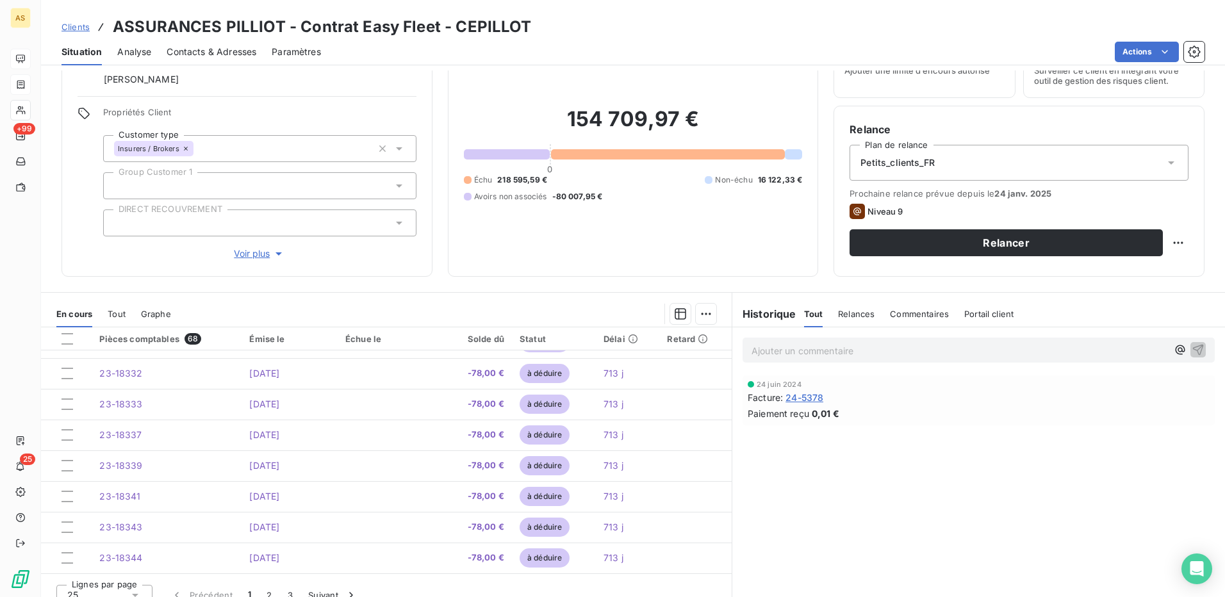
scroll to position [78, 0]
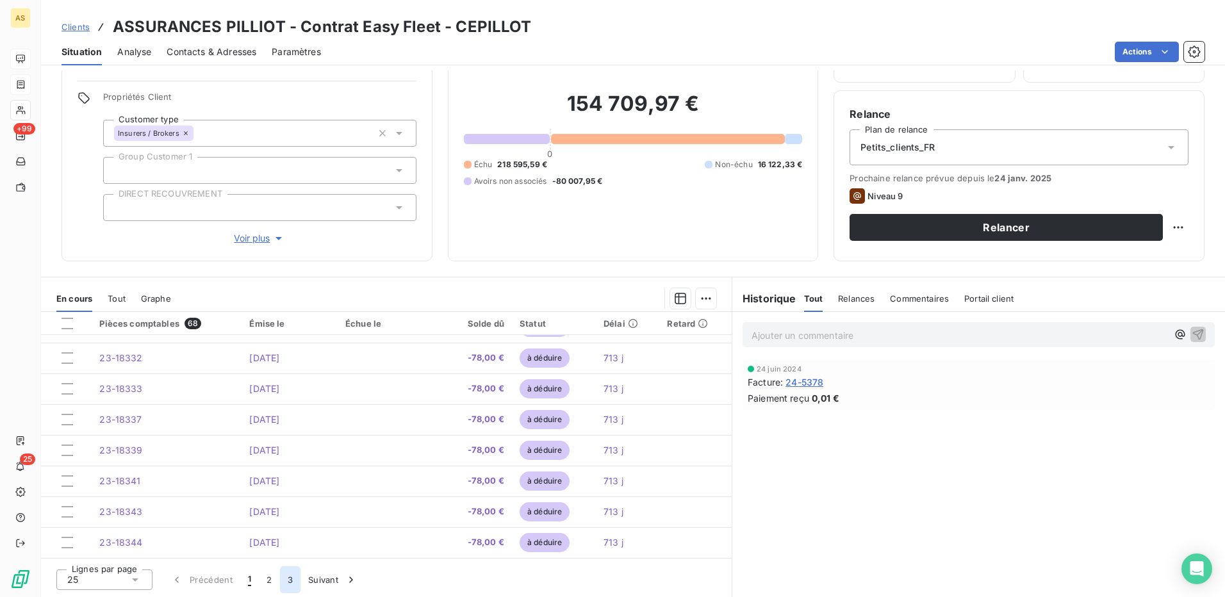
click at [291, 583] on button "3" at bounding box center [290, 580] width 21 height 27
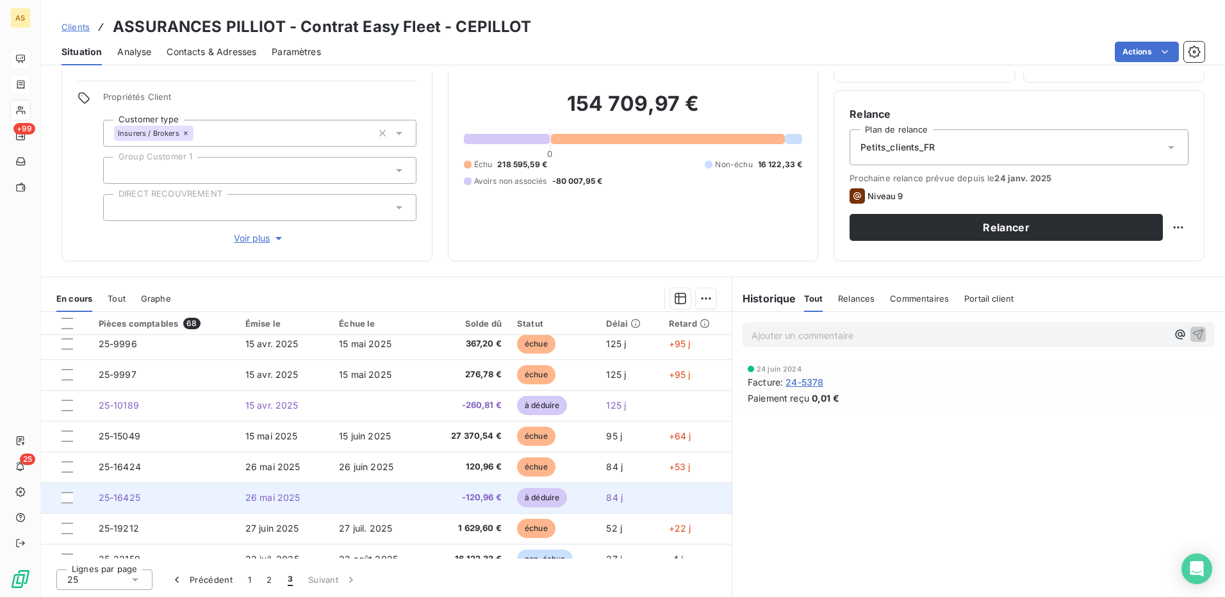
scroll to position [331, 0]
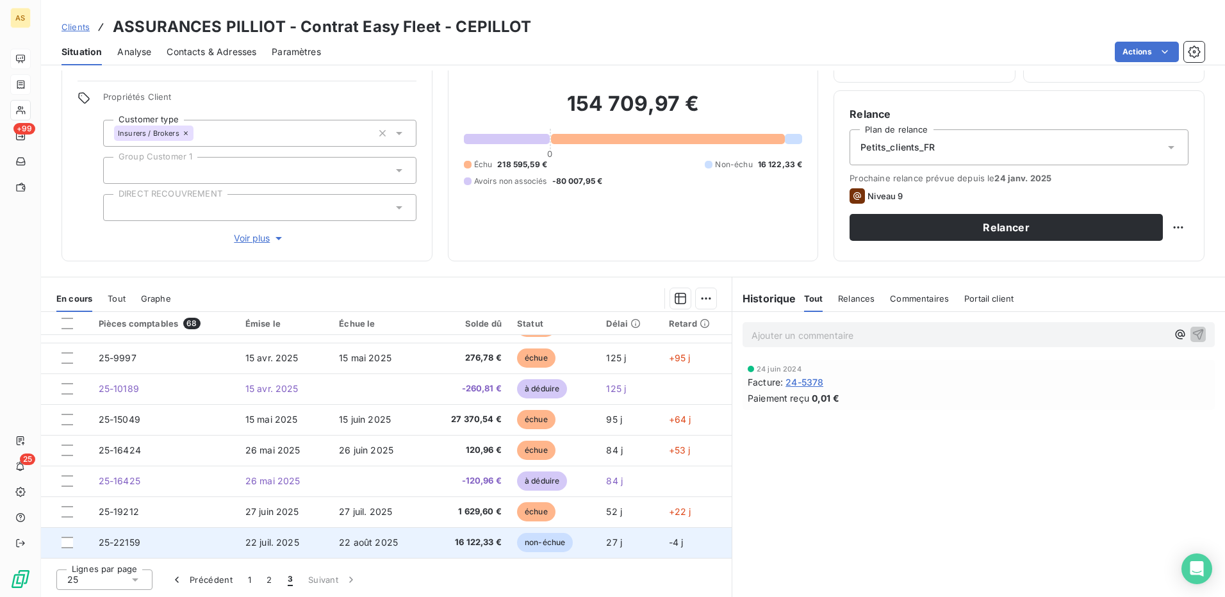
click at [358, 544] on span "22 août 2025" at bounding box center [368, 542] width 59 height 11
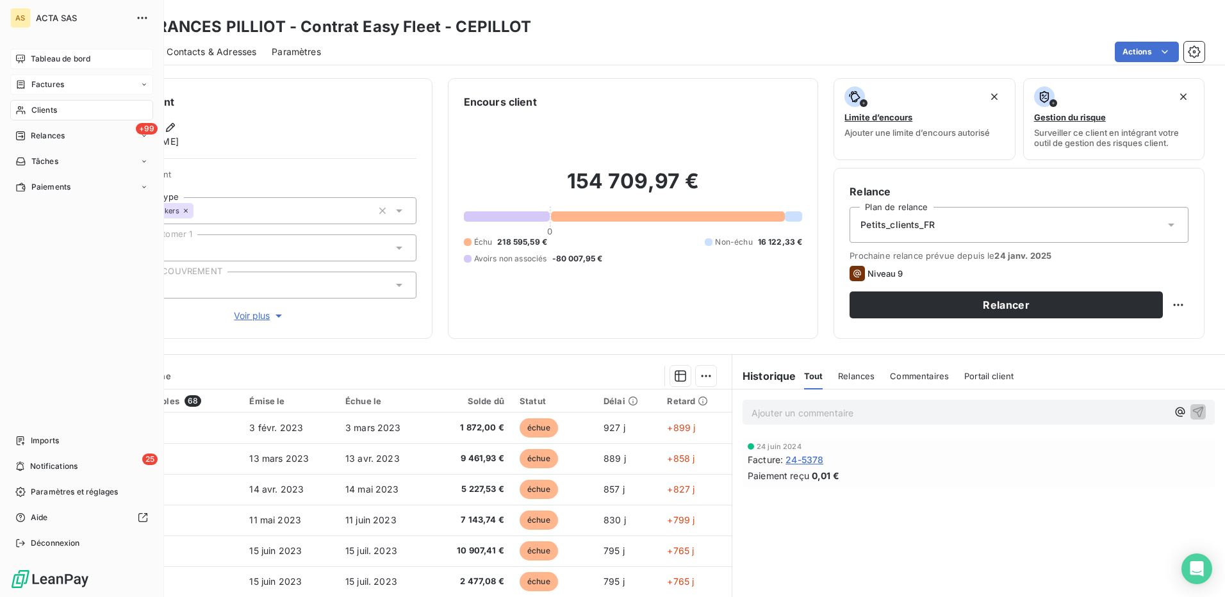
click at [44, 110] on span "Clients" at bounding box center [44, 110] width 26 height 12
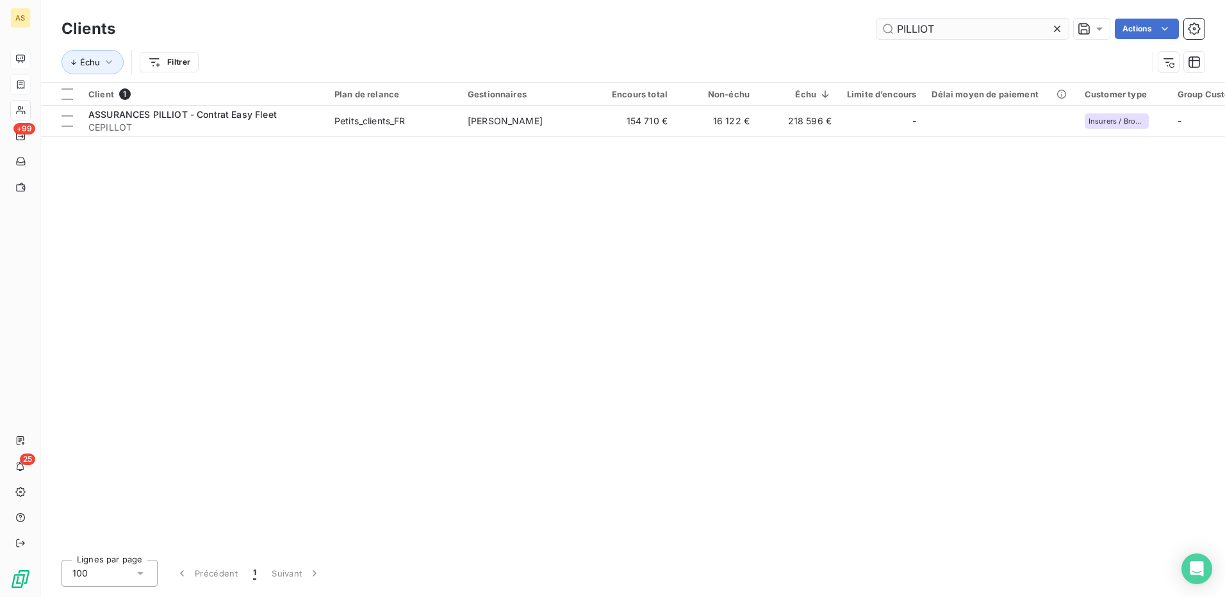
drag, startPoint x: 938, startPoint y: 26, endPoint x: 894, endPoint y: 34, distance: 44.9
click at [894, 34] on input "PILLIOT" at bounding box center [973, 29] width 192 height 21
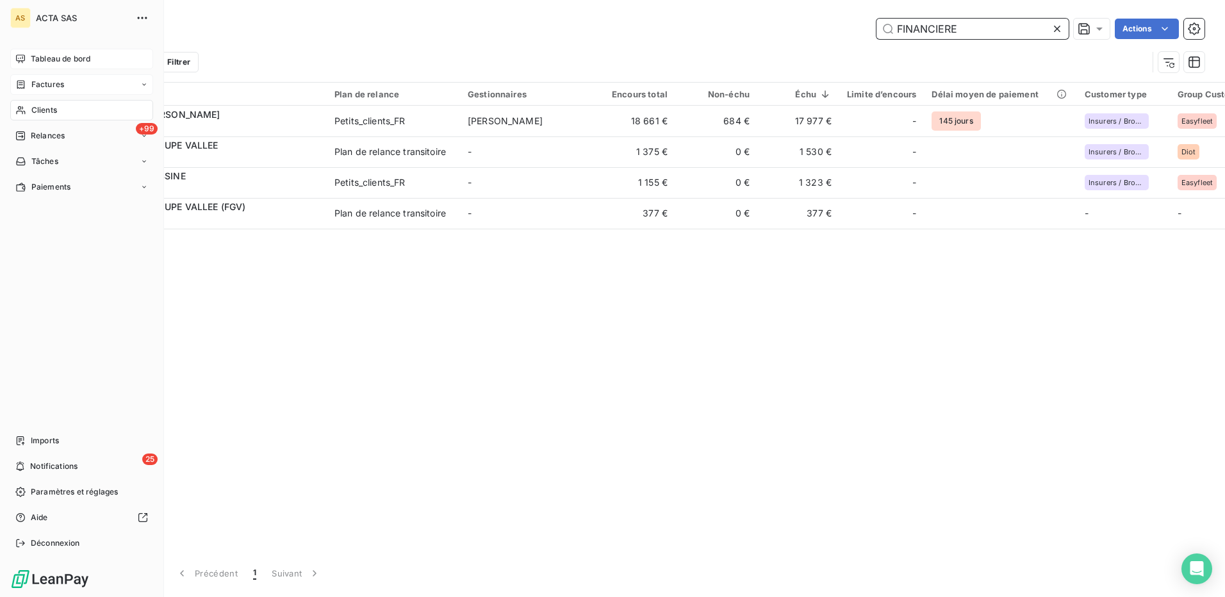
type input "FINANCIERE"
click at [75, 58] on span "Tableau de bord" at bounding box center [61, 59] width 60 height 12
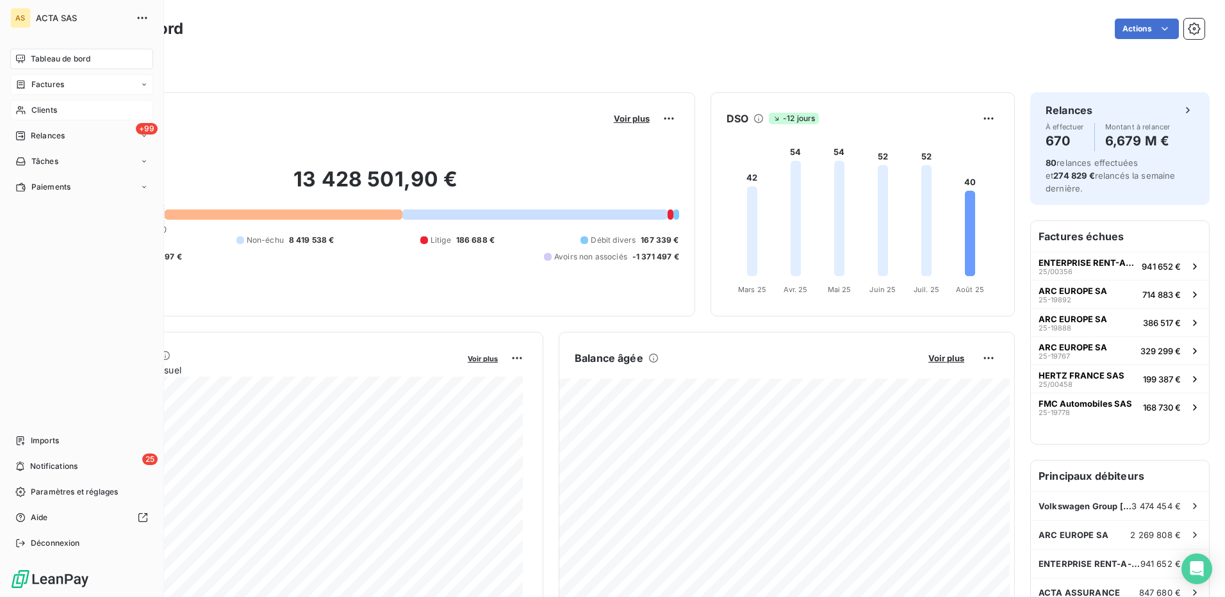
click at [53, 112] on span "Clients" at bounding box center [44, 110] width 26 height 12
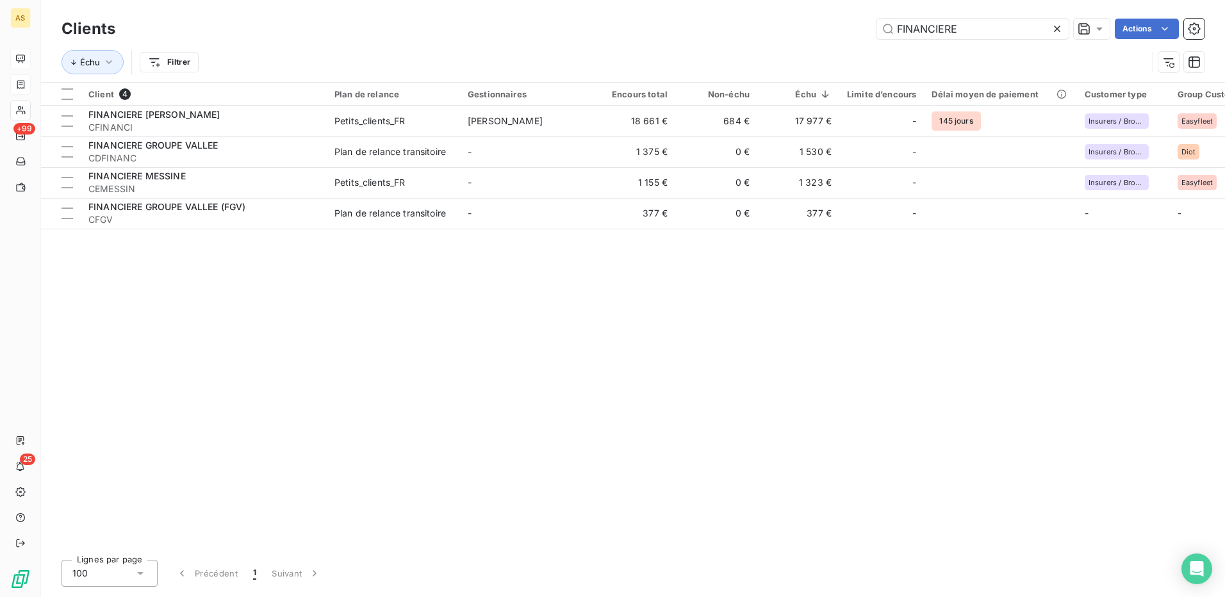
drag, startPoint x: 967, startPoint y: 31, endPoint x: 815, endPoint y: 23, distance: 152.7
click at [817, 23] on div "FINANCIERE Actions" at bounding box center [668, 29] width 1074 height 21
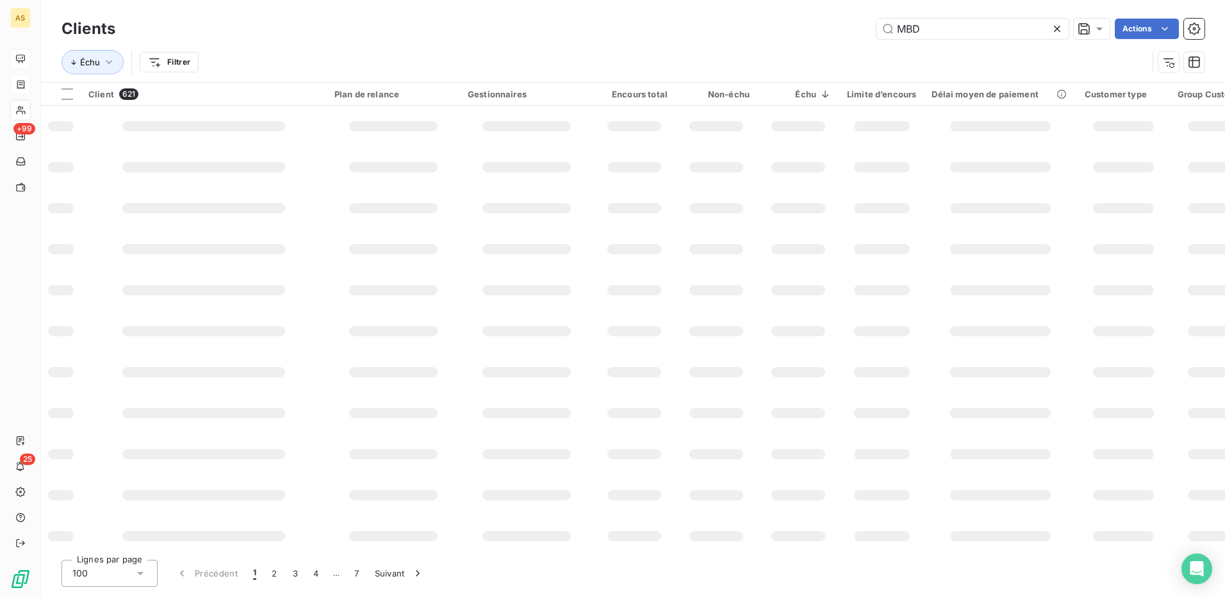
type input "MBD"
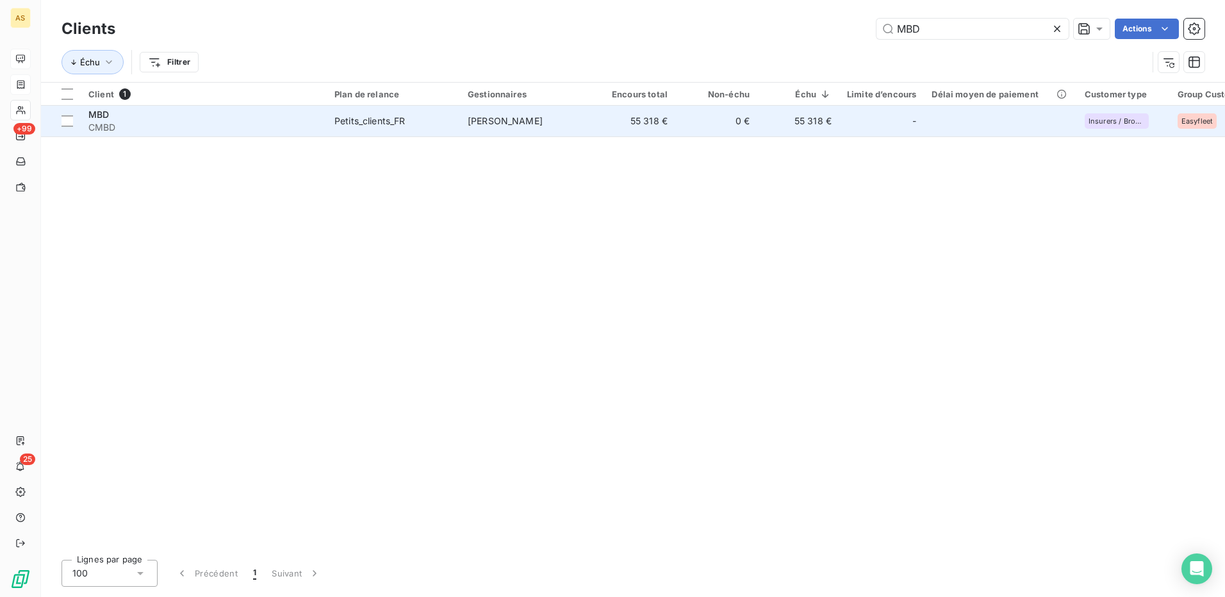
click at [479, 116] on span "[PERSON_NAME]" at bounding box center [505, 120] width 75 height 11
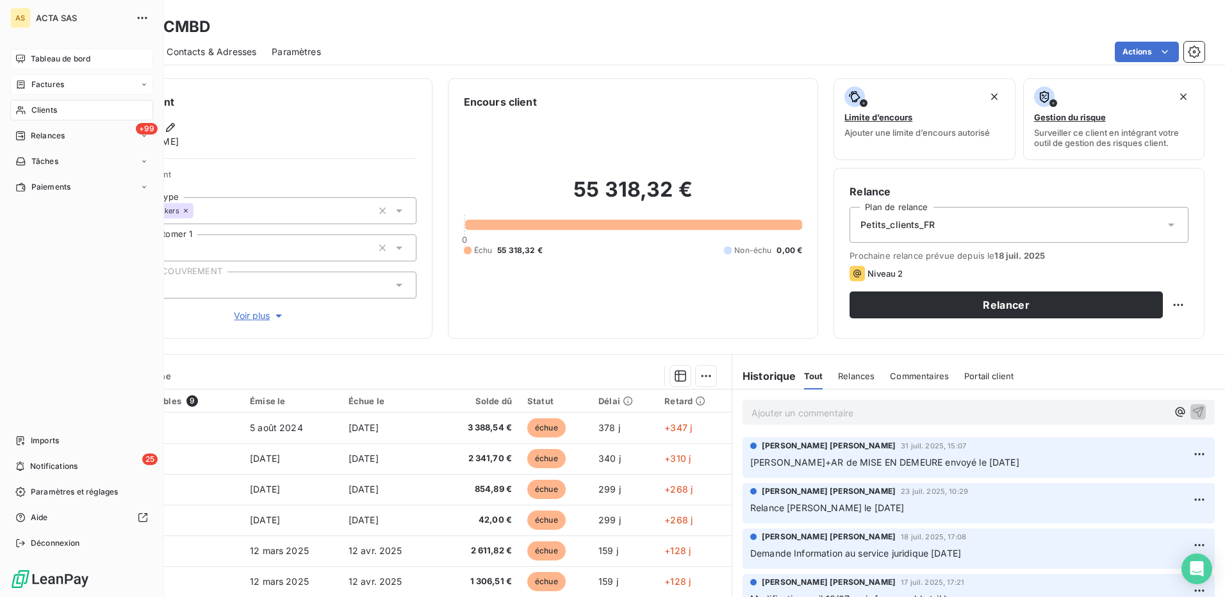
click at [40, 109] on span "Clients" at bounding box center [44, 110] width 26 height 12
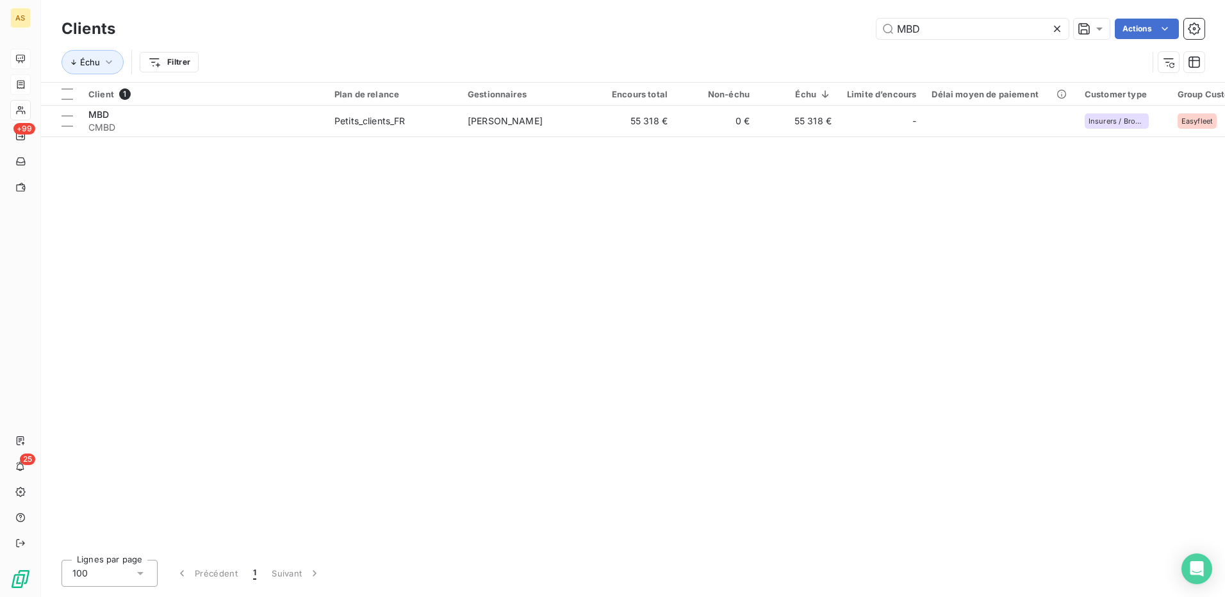
click at [1061, 28] on icon at bounding box center [1057, 28] width 13 height 13
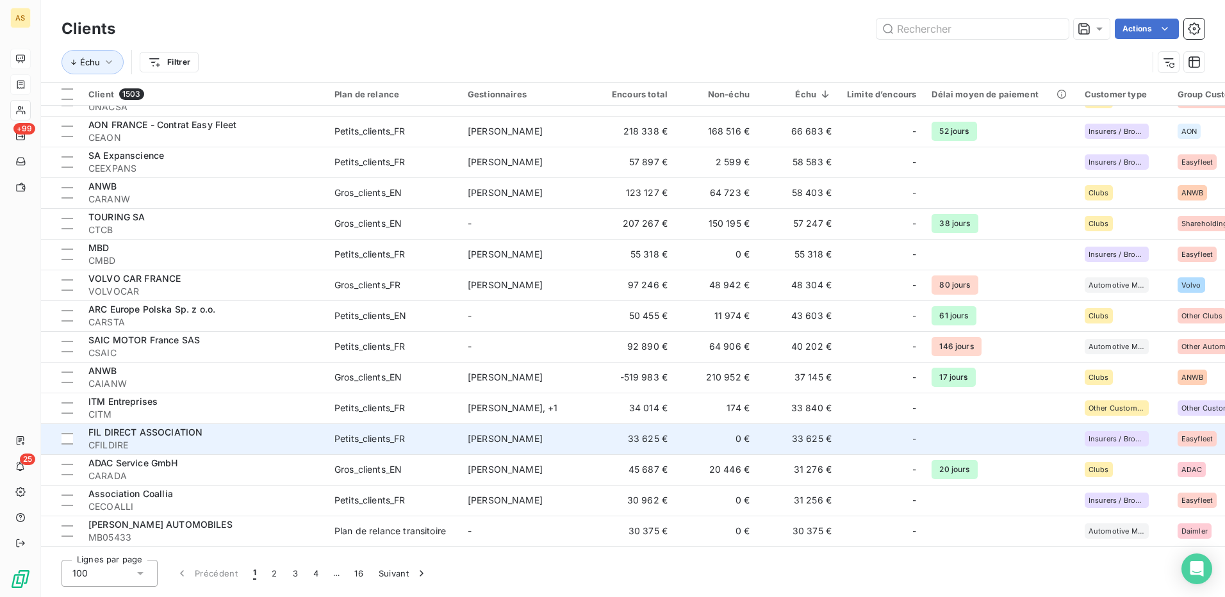
scroll to position [577, 0]
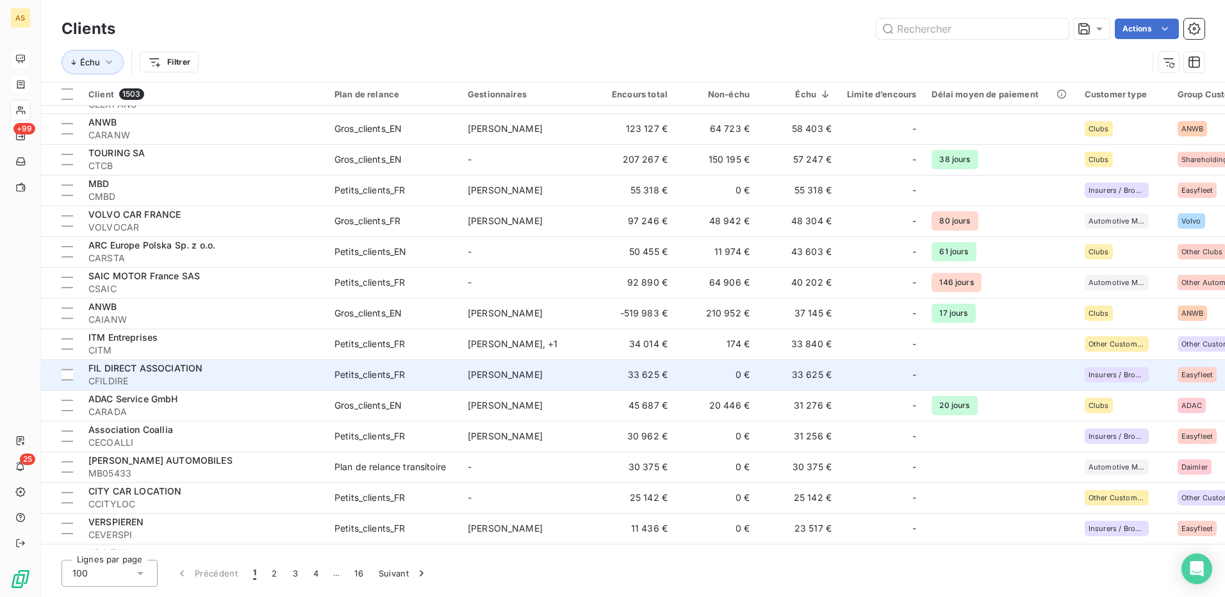
click at [281, 371] on div "FIL DIRECT ASSOCIATION" at bounding box center [203, 368] width 231 height 13
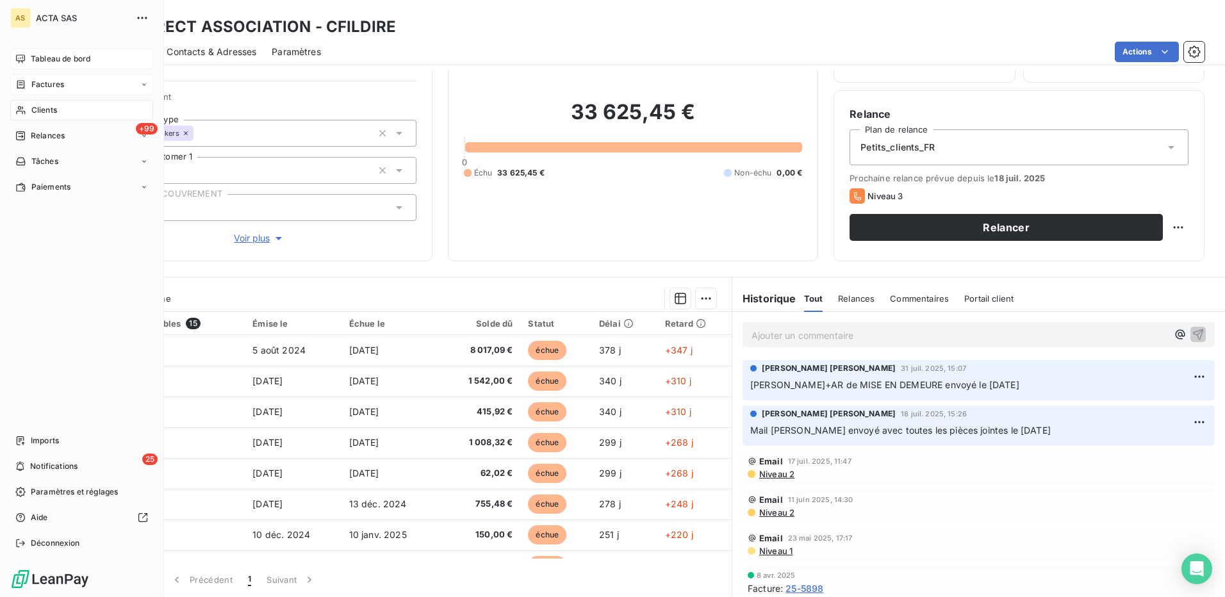
click at [51, 110] on span "Clients" at bounding box center [44, 110] width 26 height 12
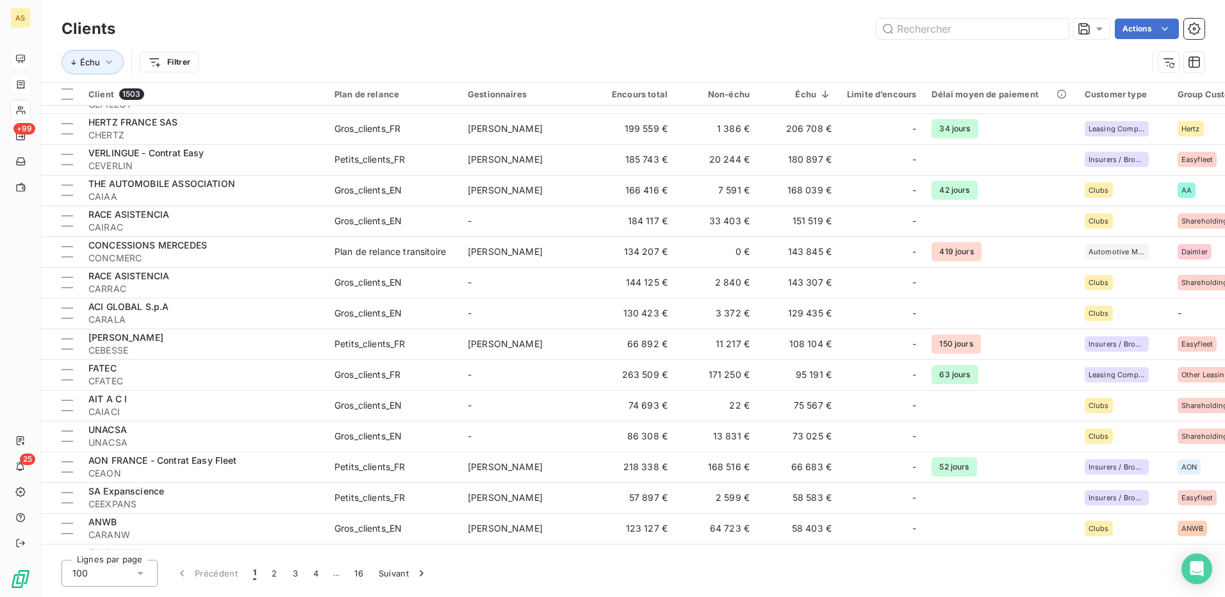
scroll to position [1794, 0]
